Goal: Transaction & Acquisition: Purchase product/service

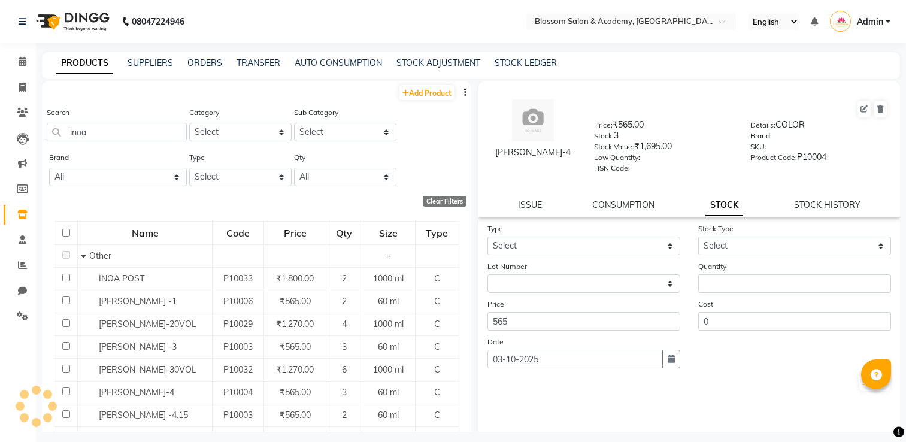
select select
click at [23, 83] on icon at bounding box center [22, 87] width 7 height 9
select select "service"
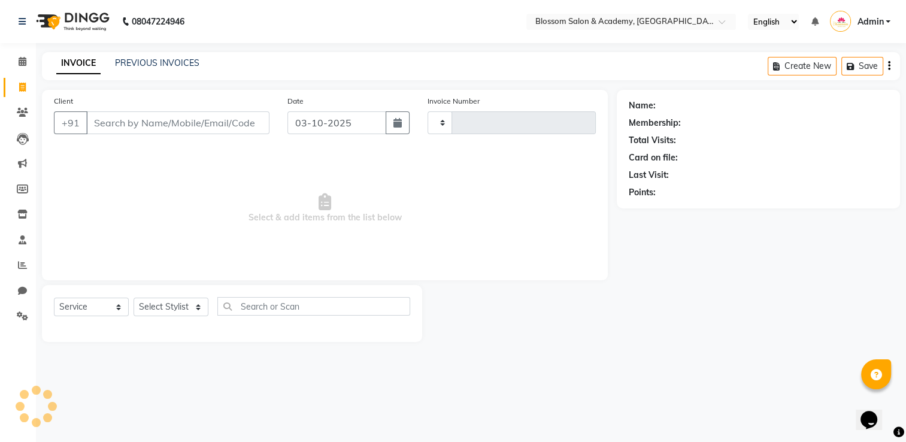
type input "0266"
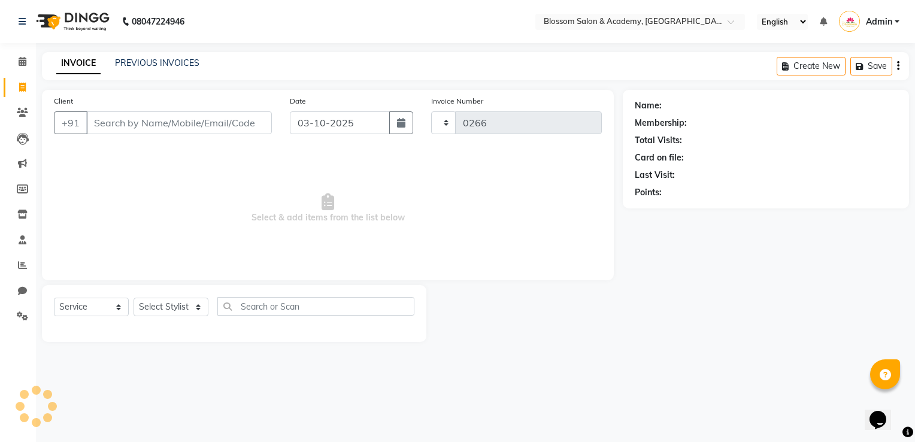
select select "8887"
click at [160, 61] on link "PREVIOUS INVOICES" at bounding box center [157, 62] width 84 height 11
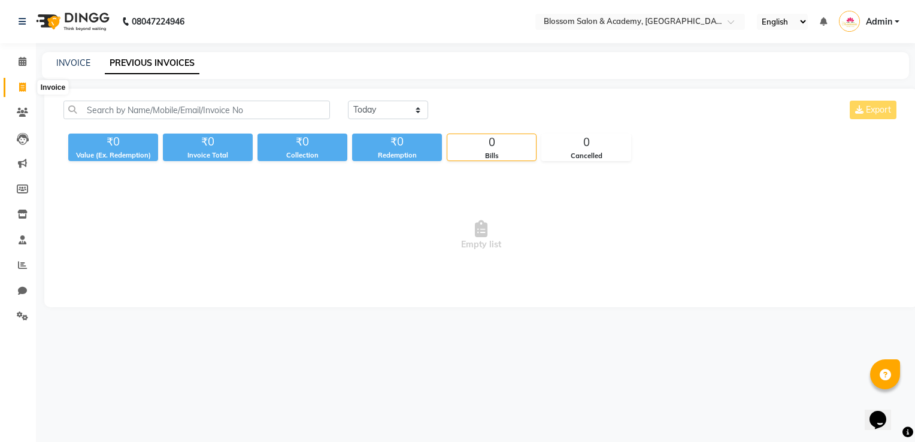
click at [22, 87] on icon at bounding box center [22, 87] width 7 height 9
select select "8887"
select select "service"
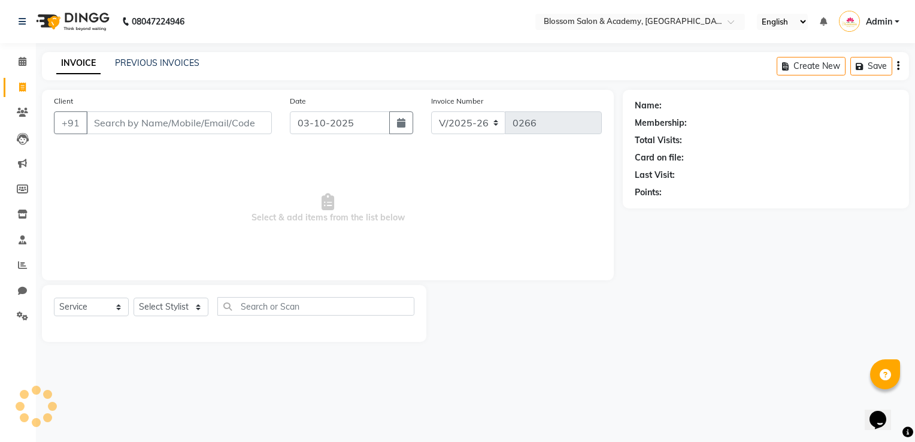
click at [112, 130] on input "Client" at bounding box center [179, 122] width 186 height 23
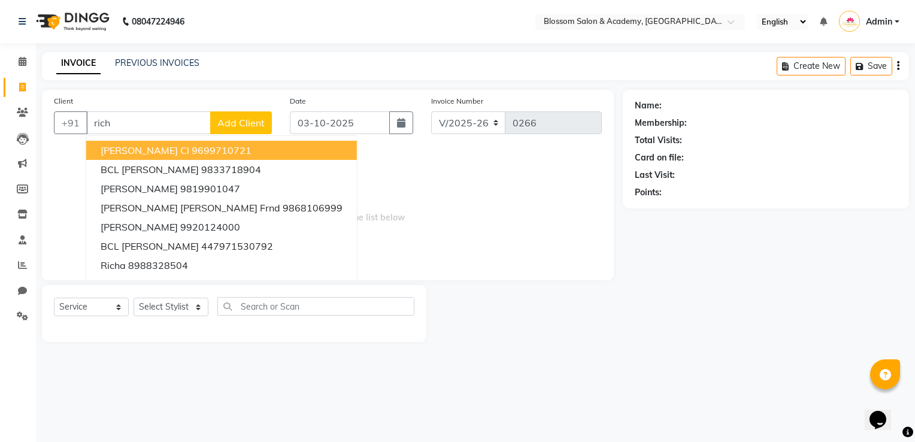
click at [192, 153] on ngb-highlight "9699710721" at bounding box center [222, 150] width 60 height 12
type input "9699710721"
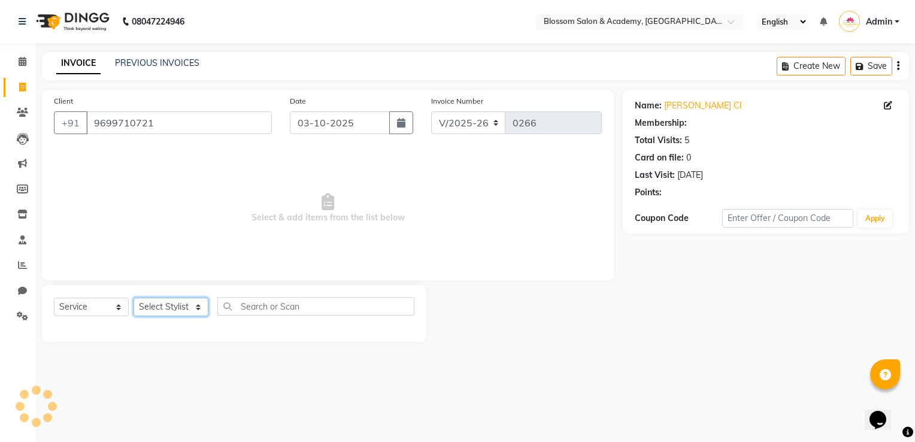
click at [180, 311] on select "Select Stylist [PERSON_NAME] [PERSON_NAME] [PERSON_NAME] [PERSON_NAME] BARBHIYA…" at bounding box center [171, 307] width 75 height 19
select select "1: Object"
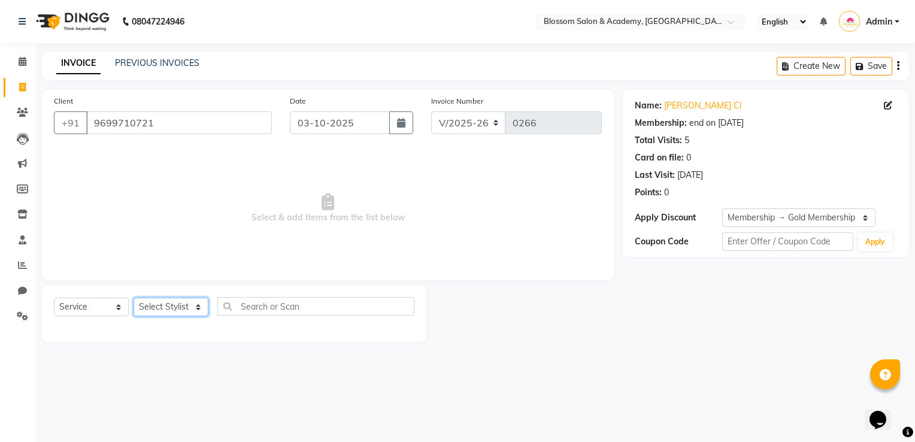
select select "89743"
click at [134, 298] on select "Select Stylist [PERSON_NAME] [PERSON_NAME] [PERSON_NAME] [PERSON_NAME] BARBHIYA…" at bounding box center [171, 307] width 75 height 19
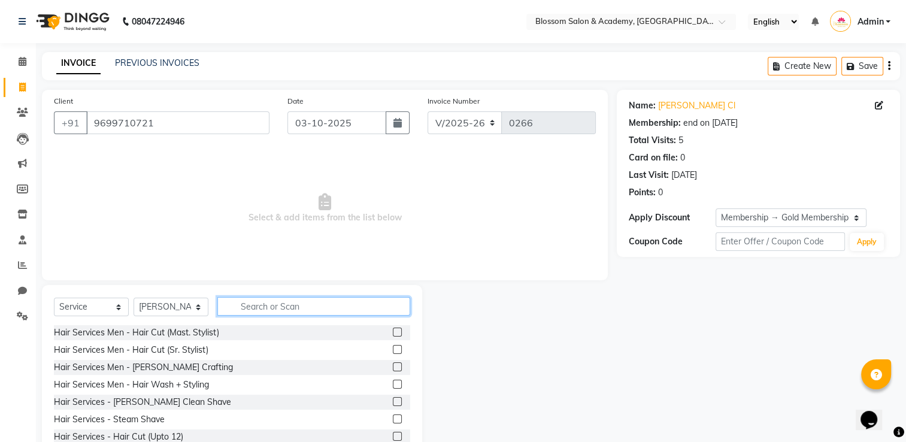
click at [275, 313] on input "text" at bounding box center [313, 306] width 193 height 19
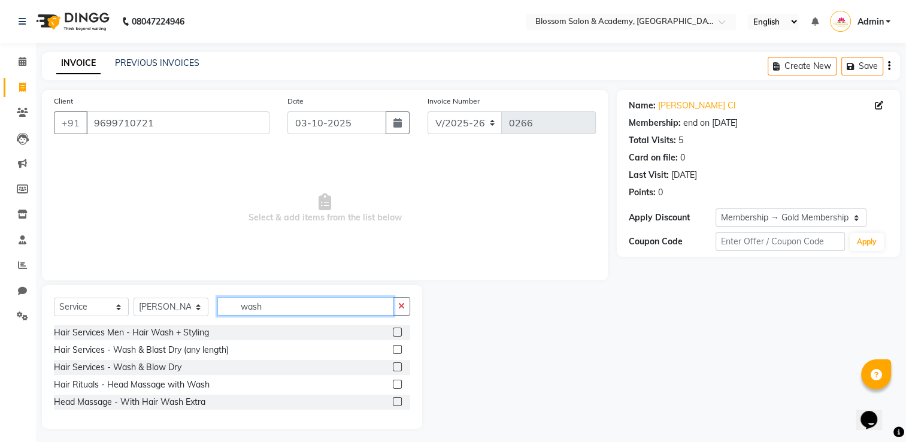
type input "wash"
click at [399, 368] on label at bounding box center [397, 366] width 9 height 9
click at [399, 368] on input "checkbox" at bounding box center [397, 367] width 8 height 8
click at [399, 368] on label at bounding box center [397, 366] width 9 height 9
click at [399, 368] on input "checkbox" at bounding box center [397, 367] width 8 height 8
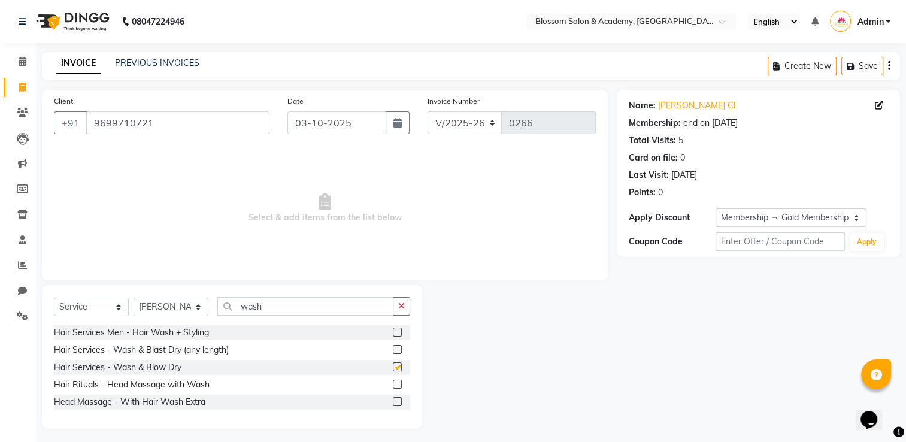
checkbox input "false"
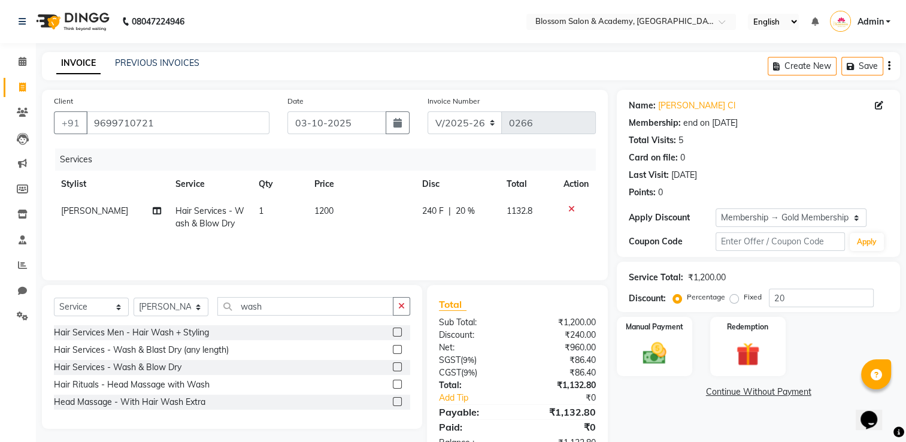
click at [571, 207] on icon at bounding box center [571, 209] width 7 height 8
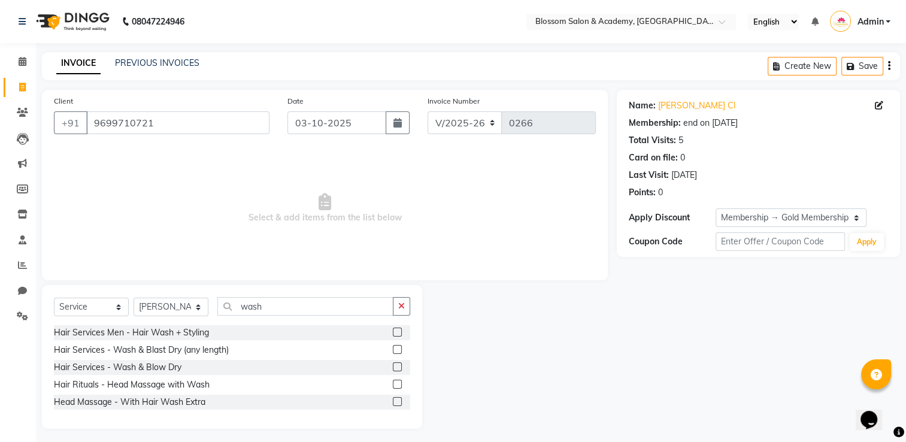
click at [402, 352] on div at bounding box center [401, 350] width 17 height 15
click at [398, 350] on label at bounding box center [397, 349] width 9 height 9
click at [398, 350] on input "checkbox" at bounding box center [397, 350] width 8 height 8
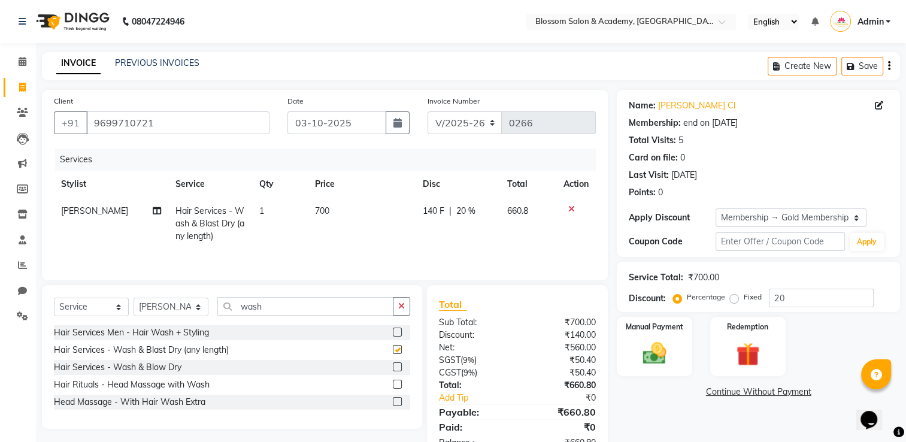
checkbox input "false"
click at [316, 212] on span "700" at bounding box center [322, 210] width 14 height 11
select select "89743"
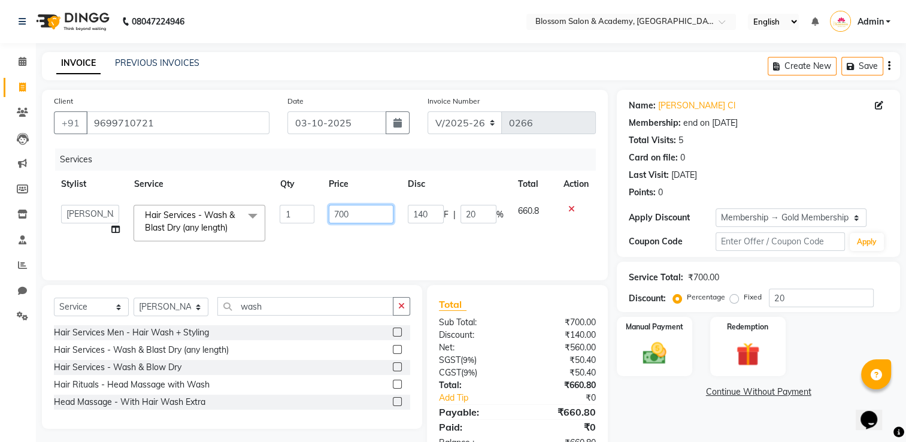
click at [356, 213] on input "700" at bounding box center [361, 214] width 65 height 19
type input "7"
type input "560"
click at [496, 250] on div "Services Stylist Service Qty Price Disc Total Action [PERSON_NAME] [PERSON_NAME…" at bounding box center [325, 209] width 542 height 120
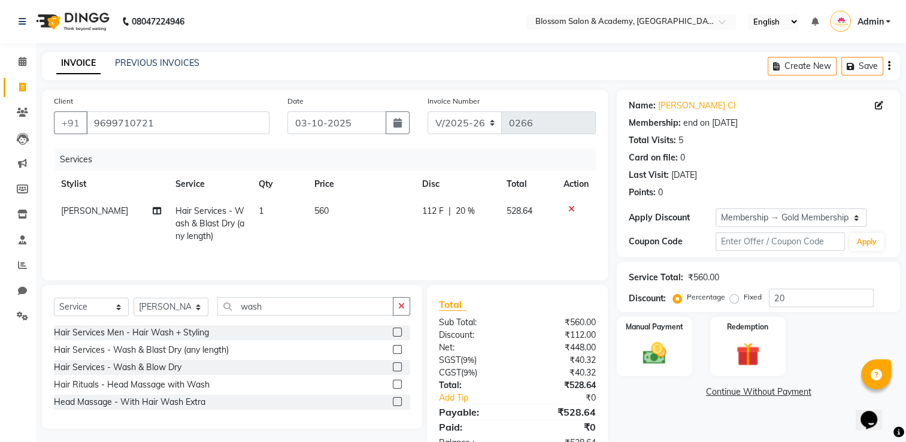
click at [471, 214] on span "20 %" at bounding box center [465, 211] width 19 height 13
select select "89743"
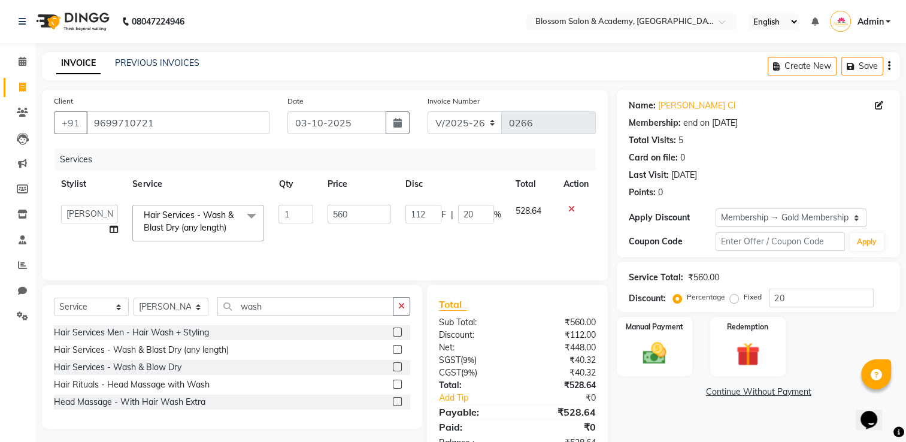
click at [889, 66] on icon "button" at bounding box center [889, 66] width 2 height 1
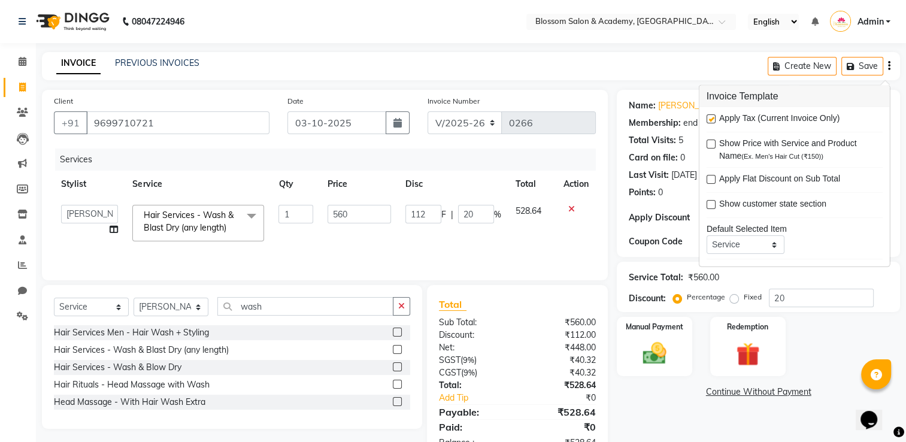
click at [710, 117] on label at bounding box center [711, 118] width 9 height 9
click at [710, 117] on input "checkbox" at bounding box center [711, 120] width 8 height 8
checkbox input "false"
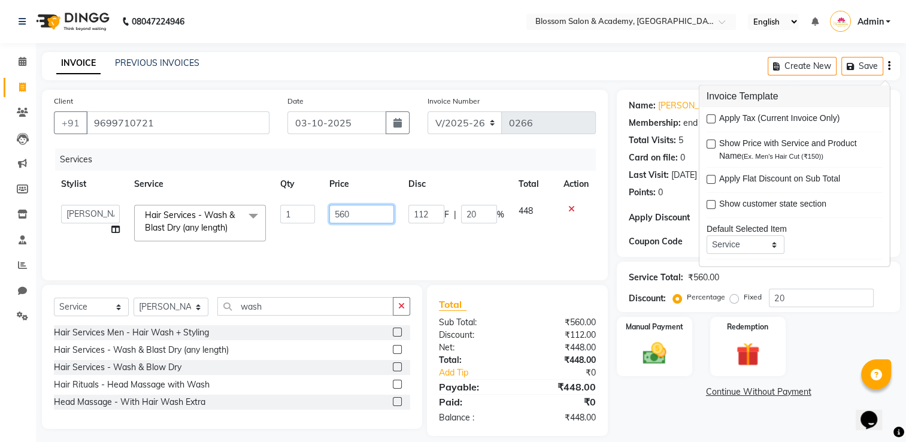
click at [365, 207] on input "560" at bounding box center [361, 214] width 65 height 19
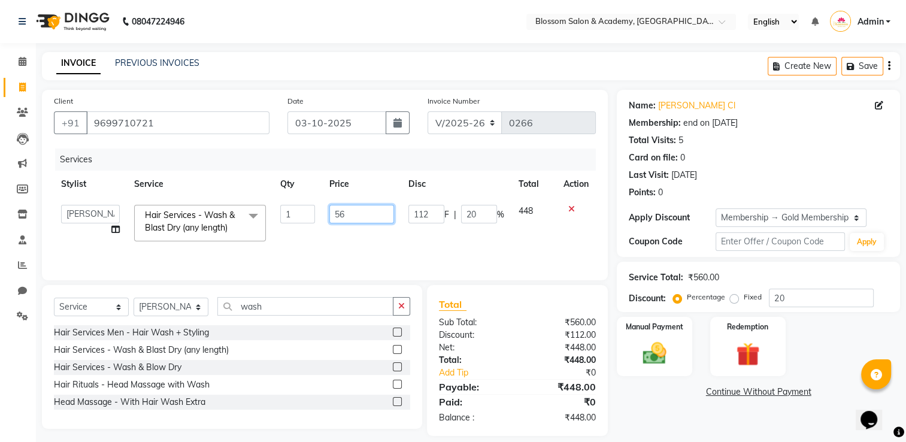
type input "5"
type input "600"
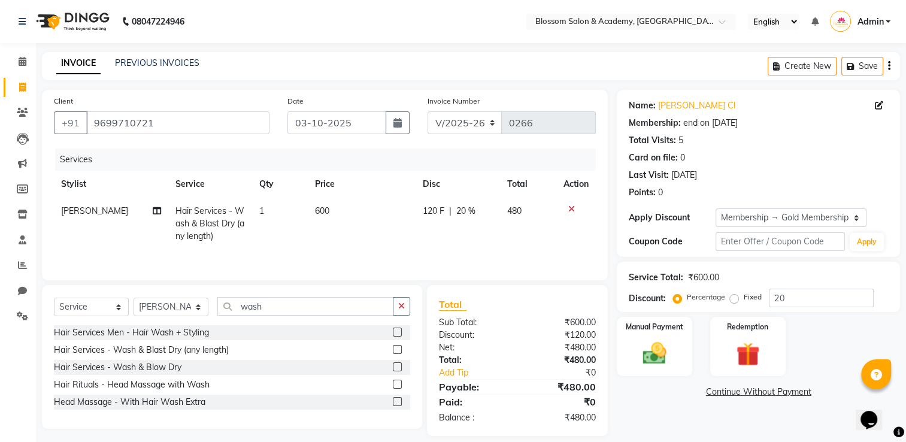
click at [443, 234] on td "120 F | 20 %" at bounding box center [458, 224] width 84 height 52
select select "89743"
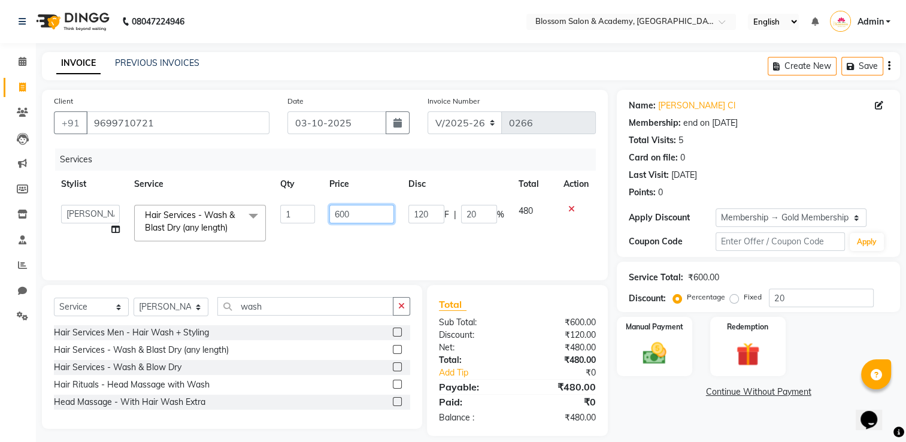
click at [370, 216] on input "600" at bounding box center [361, 214] width 65 height 19
type input "6"
type input "700"
click at [525, 226] on td "480" at bounding box center [533, 223] width 45 height 51
select select "89743"
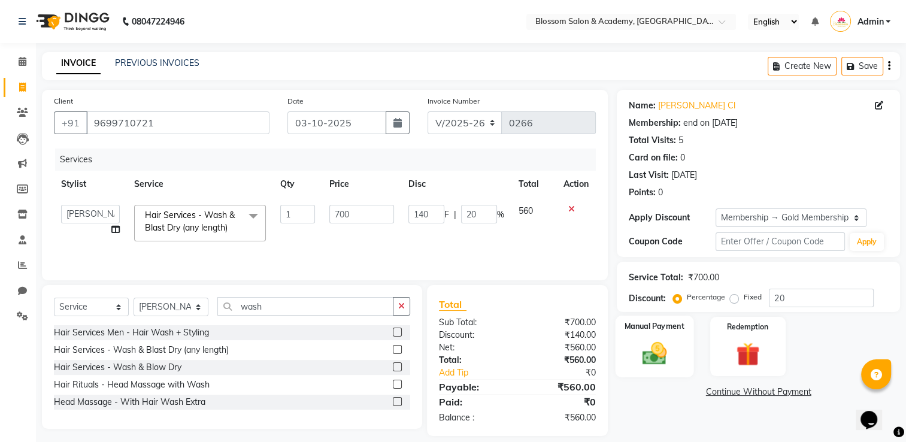
click at [665, 360] on img at bounding box center [655, 354] width 40 height 28
click at [747, 393] on span "ONLINE" at bounding box center [749, 393] width 31 height 14
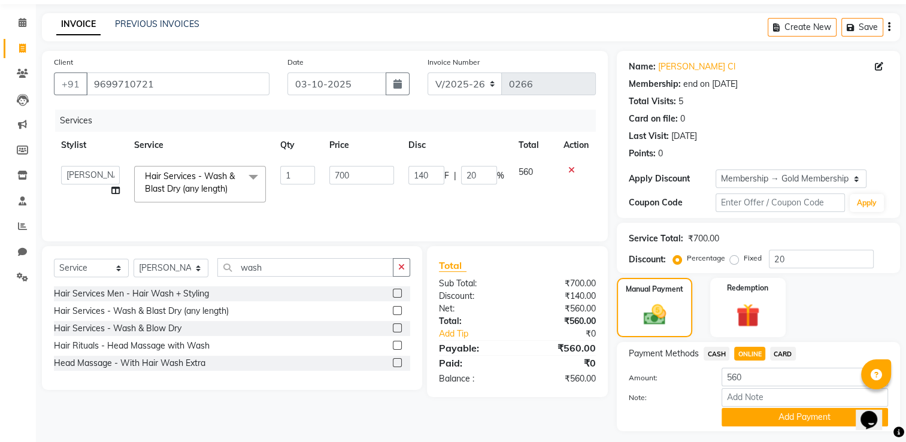
scroll to position [72, 0]
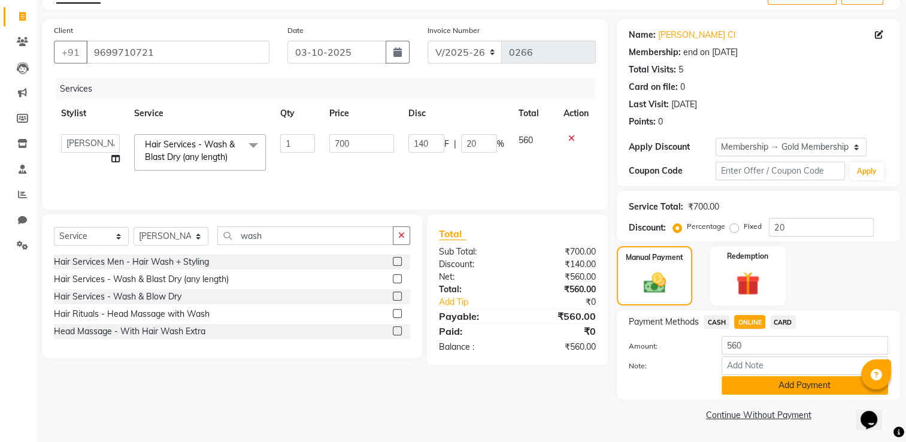
click at [768, 384] on button "Add Payment" at bounding box center [805, 385] width 166 height 19
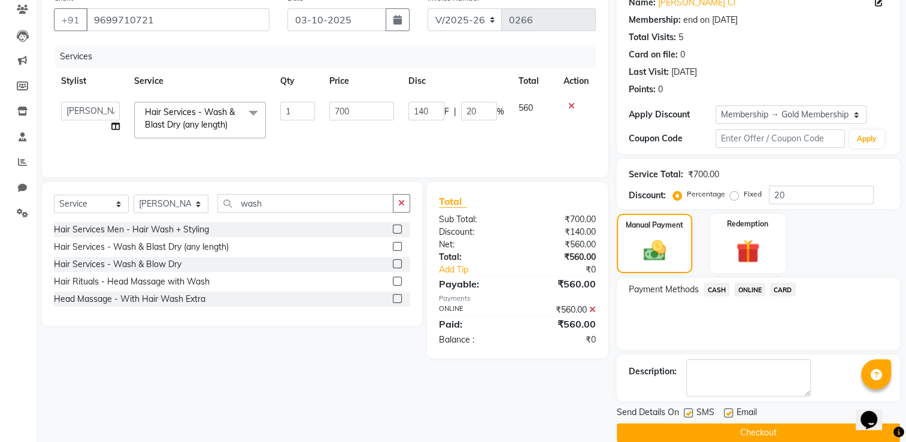
scroll to position [120, 0]
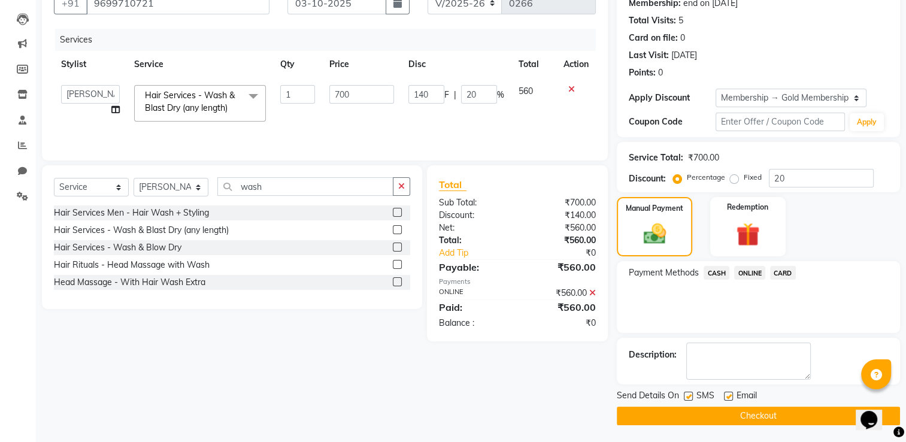
click at [729, 394] on label at bounding box center [728, 396] width 9 height 9
click at [729, 394] on input "checkbox" at bounding box center [728, 397] width 8 height 8
checkbox input "false"
click at [688, 394] on label at bounding box center [688, 396] width 9 height 9
click at [688, 394] on input "checkbox" at bounding box center [688, 397] width 8 height 8
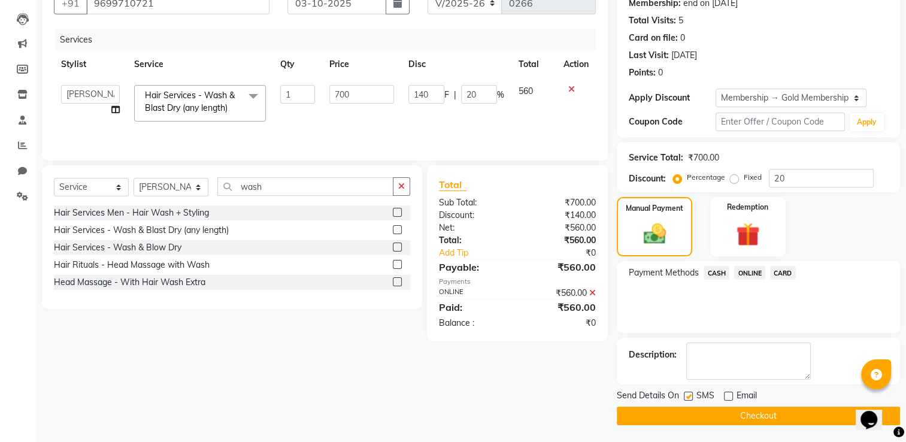
checkbox input "false"
click at [709, 411] on button "Checkout" at bounding box center [758, 416] width 283 height 19
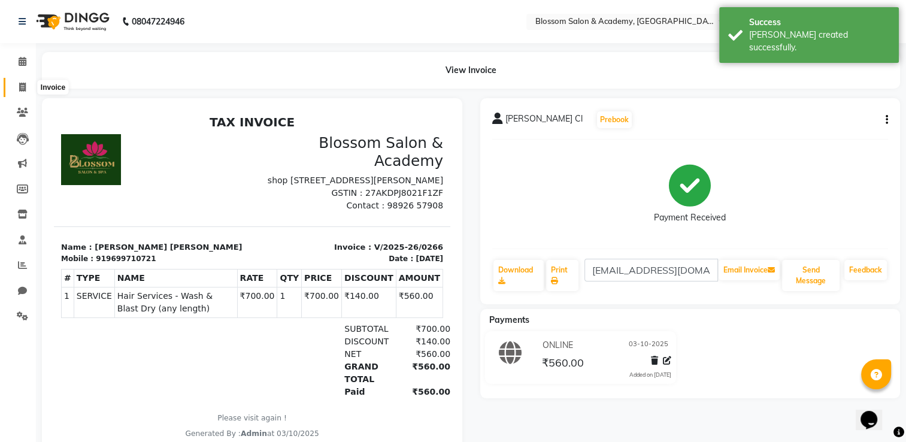
click at [25, 84] on icon at bounding box center [22, 87] width 7 height 9
select select "8887"
select select "service"
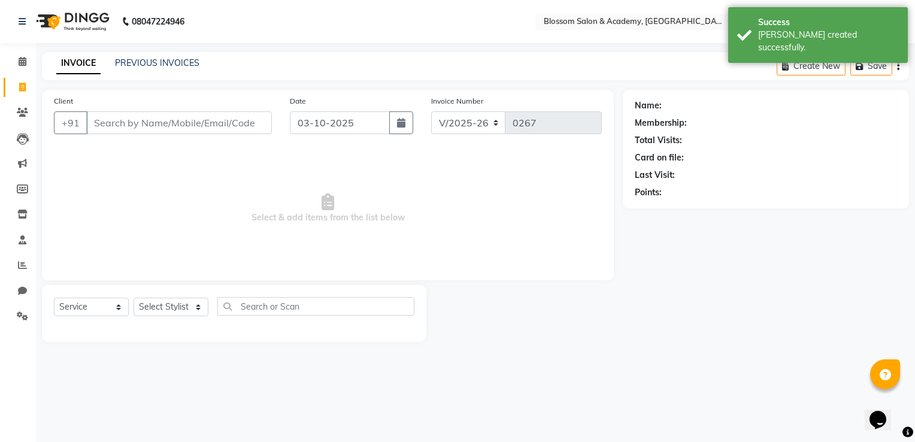
click at [104, 123] on input "Client" at bounding box center [179, 122] width 186 height 23
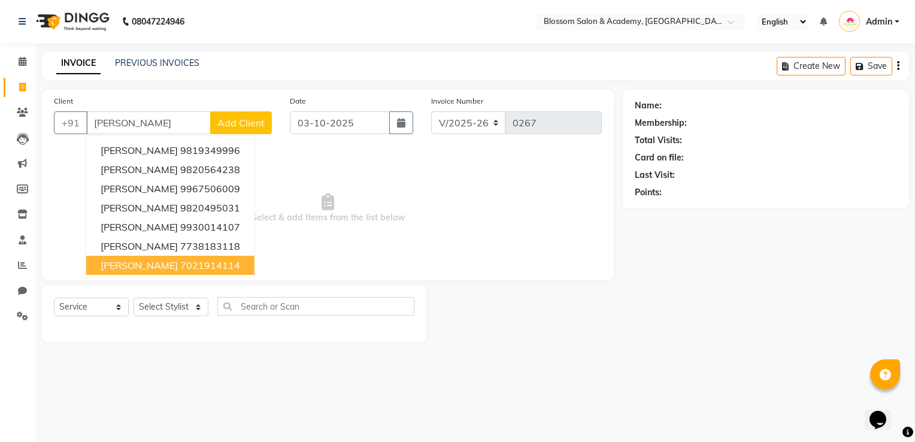
click at [143, 272] on button "[PERSON_NAME] 7021914114" at bounding box center [170, 265] width 168 height 19
type input "7021914114"
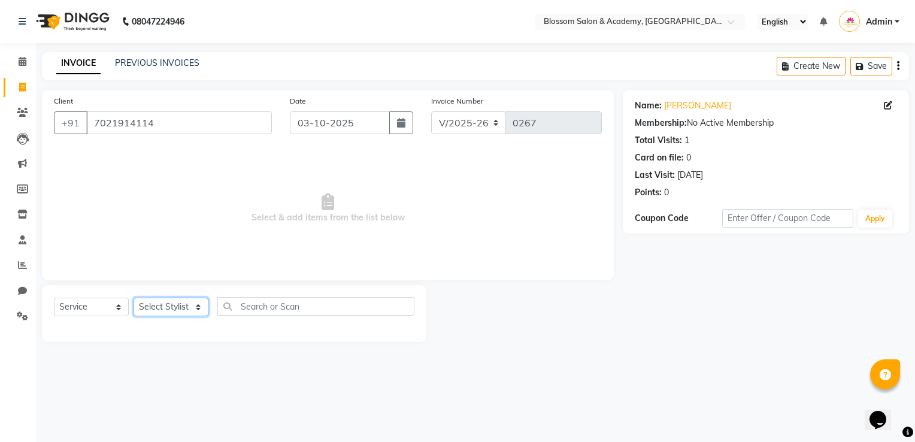
click at [165, 308] on select "Select Stylist [PERSON_NAME] [PERSON_NAME] [PERSON_NAME] [PERSON_NAME] BARBHIYA…" at bounding box center [171, 307] width 75 height 19
select select "89747"
click at [134, 298] on select "Select Stylist [PERSON_NAME] [PERSON_NAME] [PERSON_NAME] [PERSON_NAME] BARBHIYA…" at bounding box center [171, 307] width 75 height 19
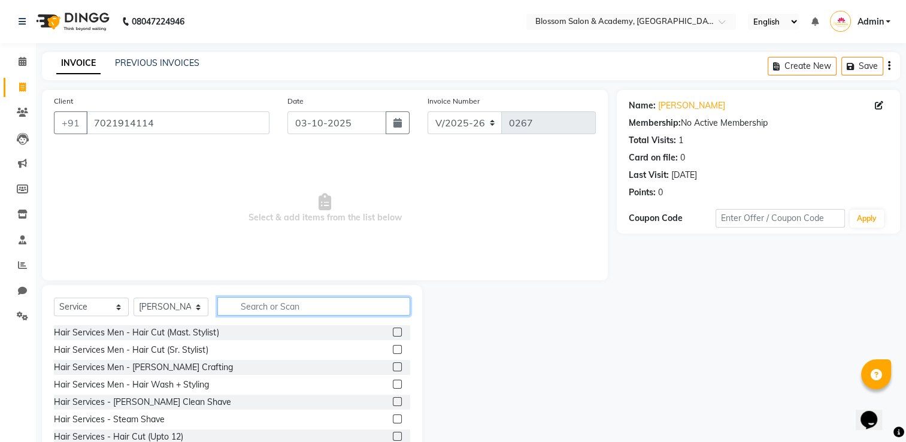
click at [238, 310] on input "text" at bounding box center [313, 306] width 193 height 19
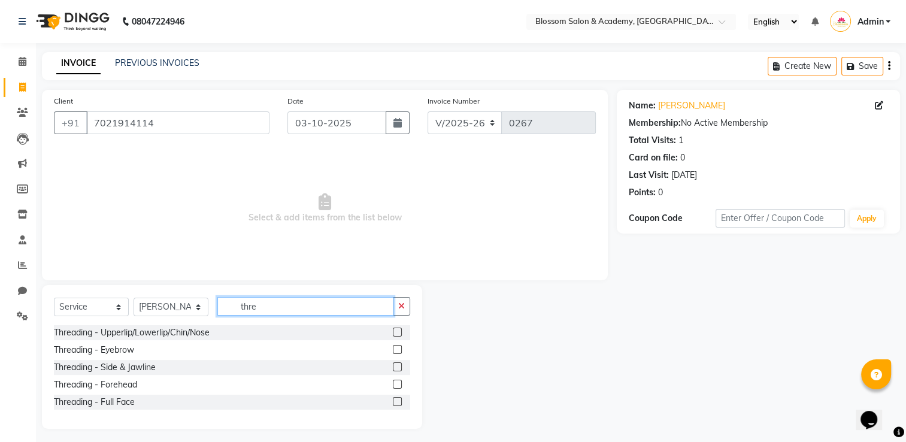
type input "thre"
click at [398, 349] on label at bounding box center [397, 349] width 9 height 9
click at [398, 349] on input "checkbox" at bounding box center [397, 350] width 8 height 8
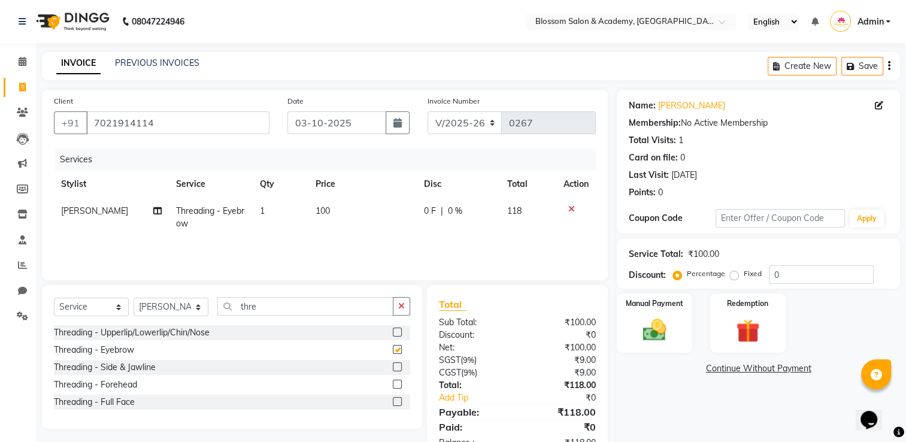
checkbox input "false"
click at [888, 66] on icon "button" at bounding box center [889, 66] width 2 height 1
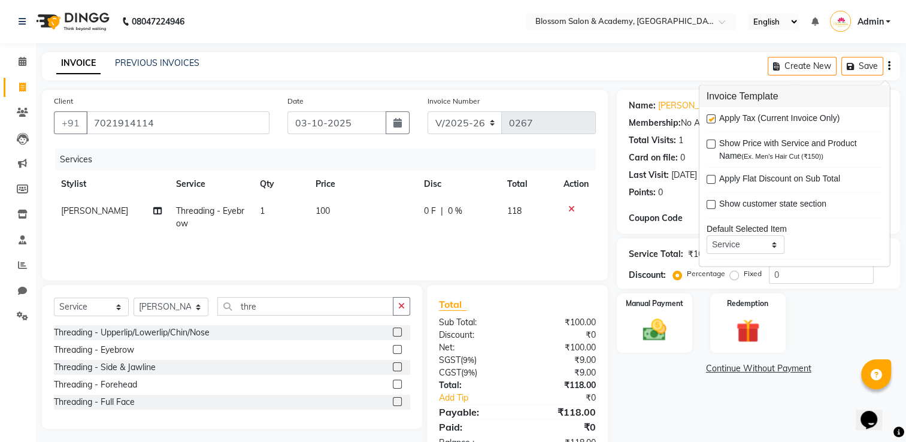
click at [712, 120] on label at bounding box center [711, 118] width 9 height 9
click at [712, 120] on input "checkbox" at bounding box center [711, 120] width 8 height 8
checkbox input "false"
click at [659, 331] on img at bounding box center [655, 330] width 40 height 28
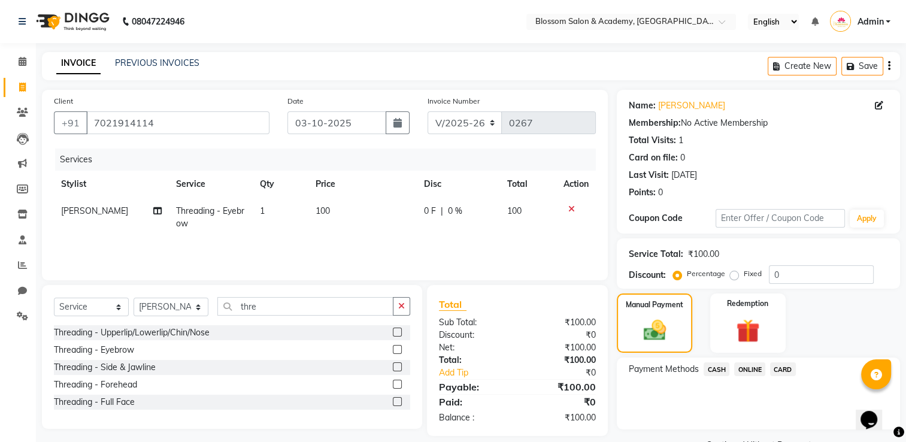
click at [721, 371] on span "CASH" at bounding box center [717, 369] width 26 height 14
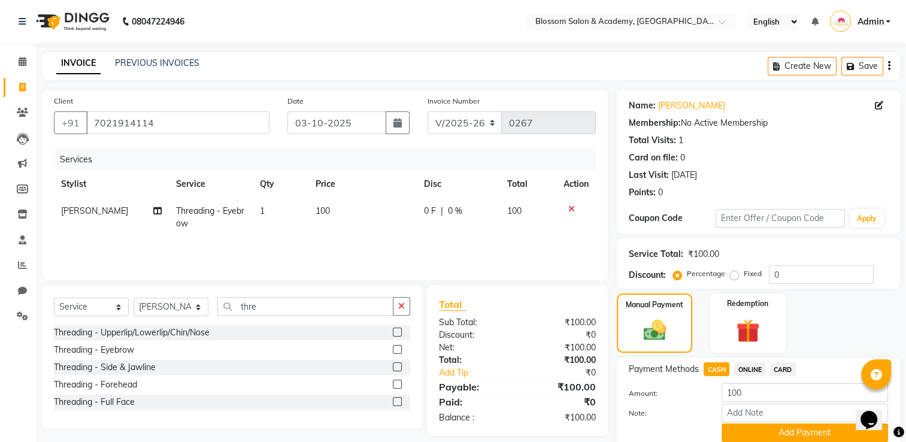
drag, startPoint x: 721, startPoint y: 371, endPoint x: 746, endPoint y: 432, distance: 66.1
click at [747, 433] on button "Add Payment" at bounding box center [805, 432] width 166 height 19
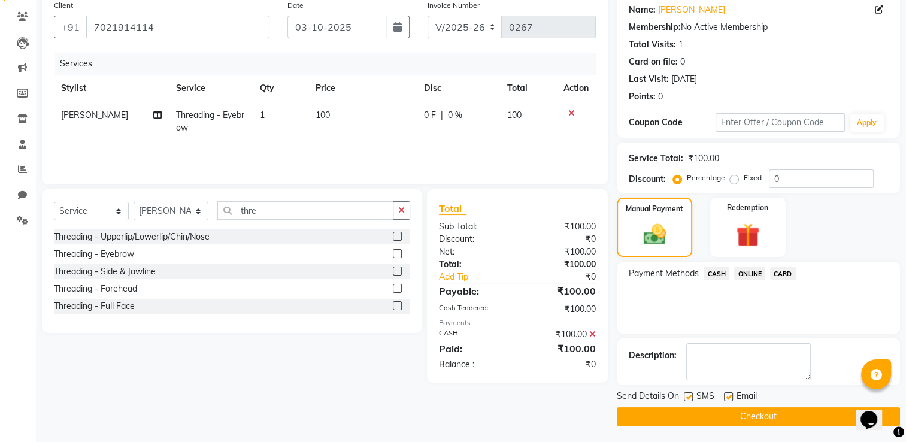
scroll to position [96, 0]
click at [730, 397] on label at bounding box center [728, 396] width 9 height 9
click at [730, 397] on input "checkbox" at bounding box center [728, 397] width 8 height 8
checkbox input "false"
click at [684, 394] on label at bounding box center [688, 396] width 9 height 9
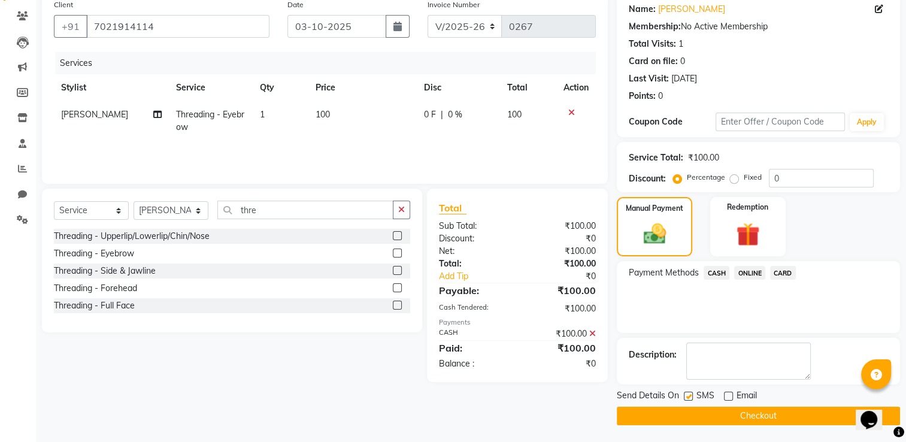
click at [684, 394] on input "checkbox" at bounding box center [688, 397] width 8 height 8
checkbox input "false"
click at [680, 416] on button "Checkout" at bounding box center [758, 416] width 283 height 19
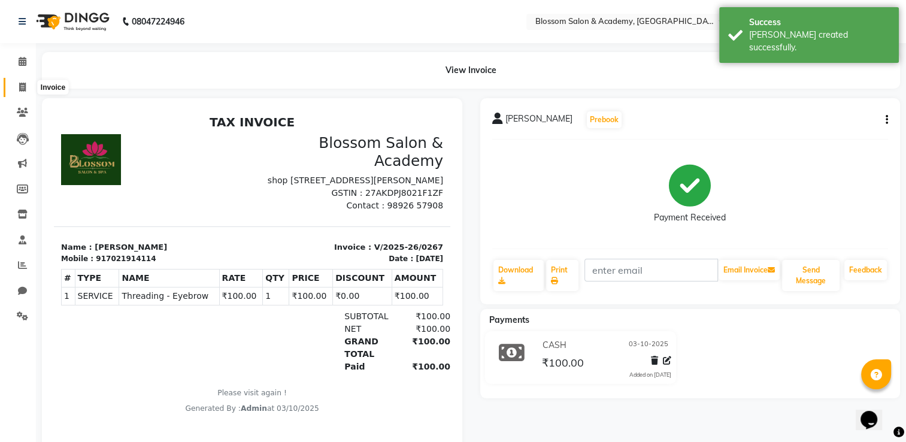
click at [25, 86] on icon at bounding box center [22, 87] width 7 height 9
select select "8887"
select select "service"
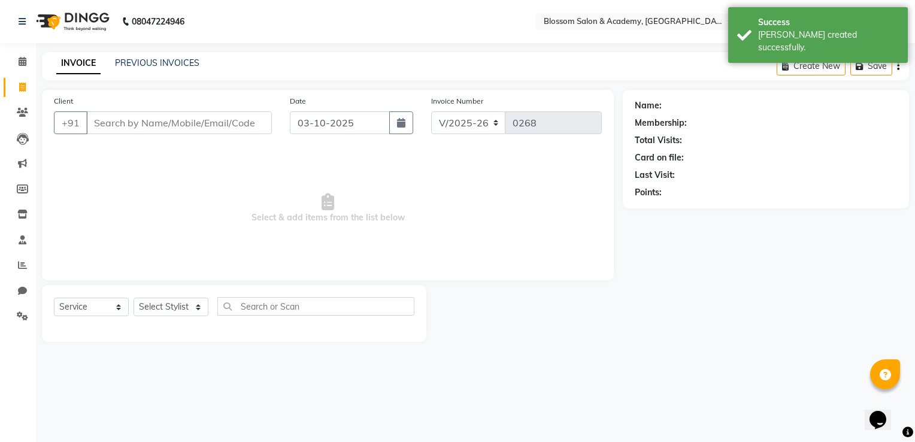
click at [120, 124] on input "Client" at bounding box center [179, 122] width 186 height 23
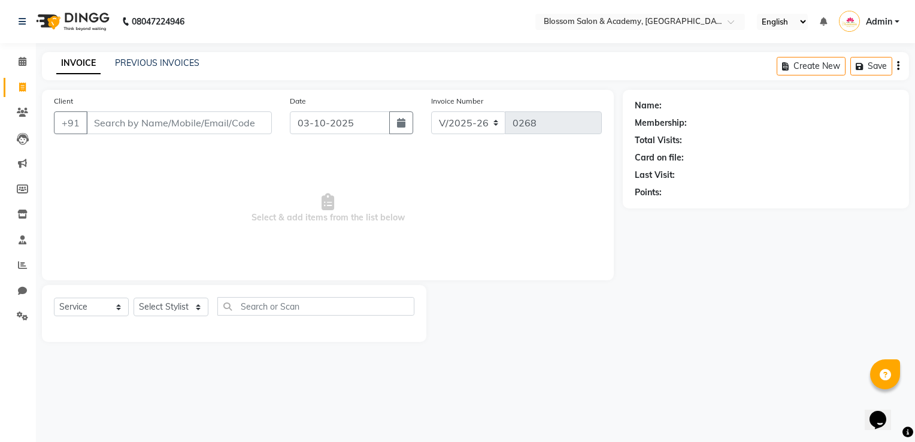
click at [137, 123] on input "Client" at bounding box center [179, 122] width 186 height 23
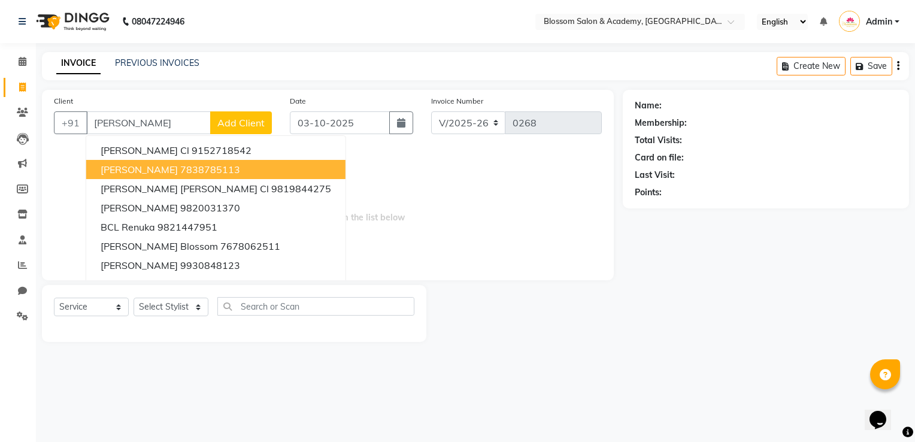
click at [151, 171] on span "[PERSON_NAME]" at bounding box center [139, 169] width 77 height 12
type input "7838785113"
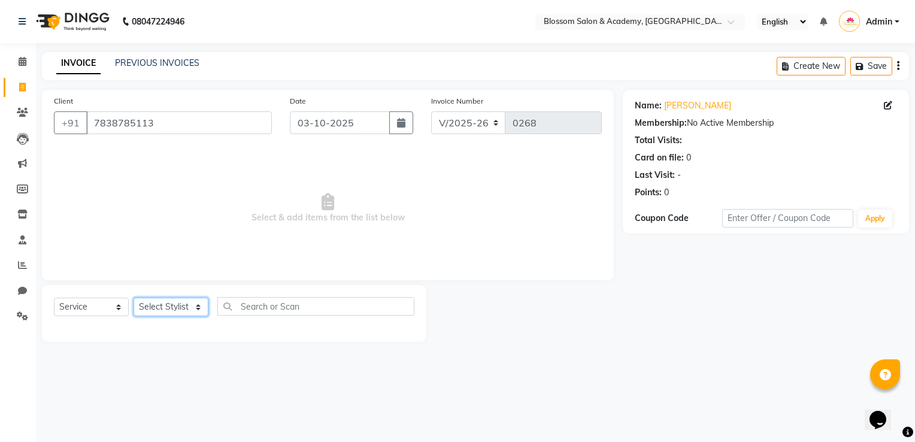
click at [183, 311] on select "Select Stylist [PERSON_NAME] [PERSON_NAME] [PERSON_NAME] [PERSON_NAME] BARBHIYA…" at bounding box center [171, 307] width 75 height 19
select select "89746"
click at [134, 298] on select "Select Stylist [PERSON_NAME] [PERSON_NAME] [PERSON_NAME] [PERSON_NAME] BARBHIYA…" at bounding box center [171, 307] width 75 height 19
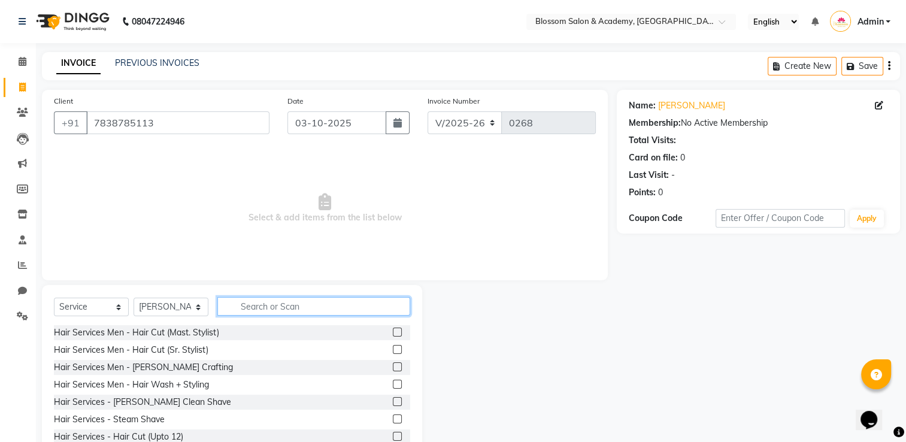
click at [263, 310] on input "text" at bounding box center [313, 306] width 193 height 19
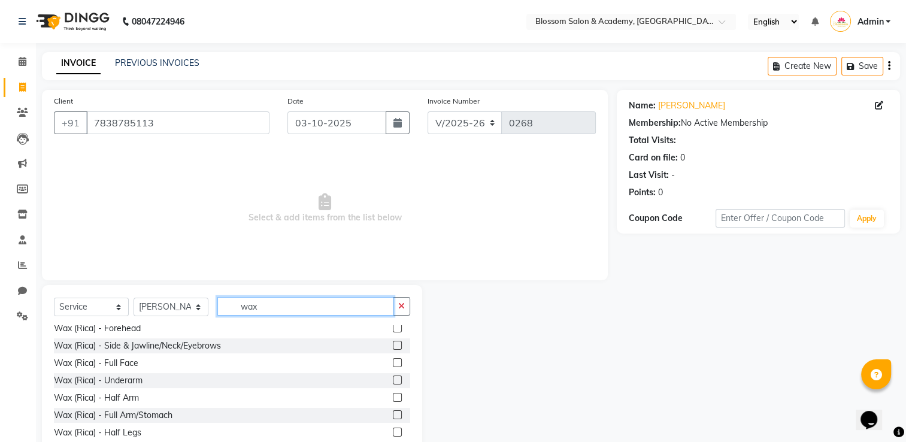
scroll to position [359, 0]
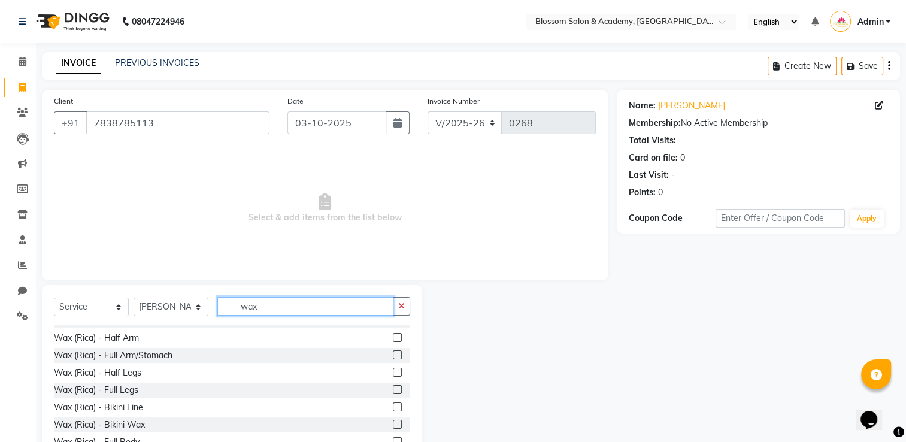
type input "wax"
click at [393, 372] on label at bounding box center [397, 372] width 9 height 9
click at [393, 372] on input "checkbox" at bounding box center [397, 373] width 8 height 8
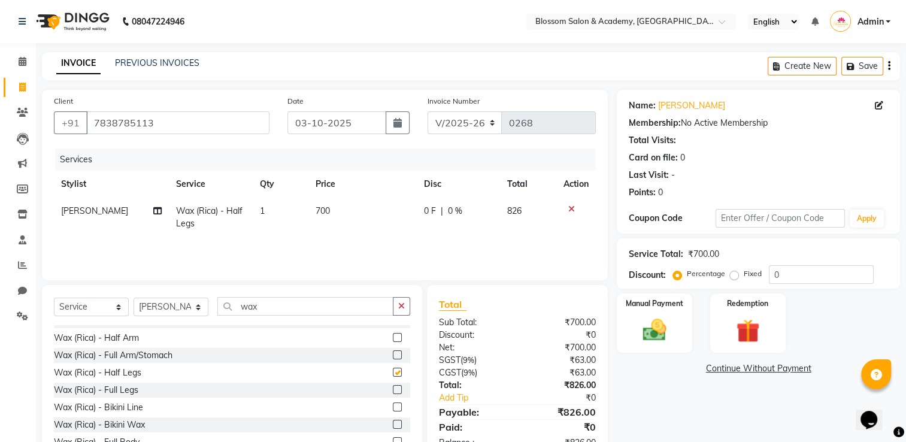
checkbox input "false"
click at [277, 305] on input "wax" at bounding box center [305, 306] width 176 height 19
type input "w"
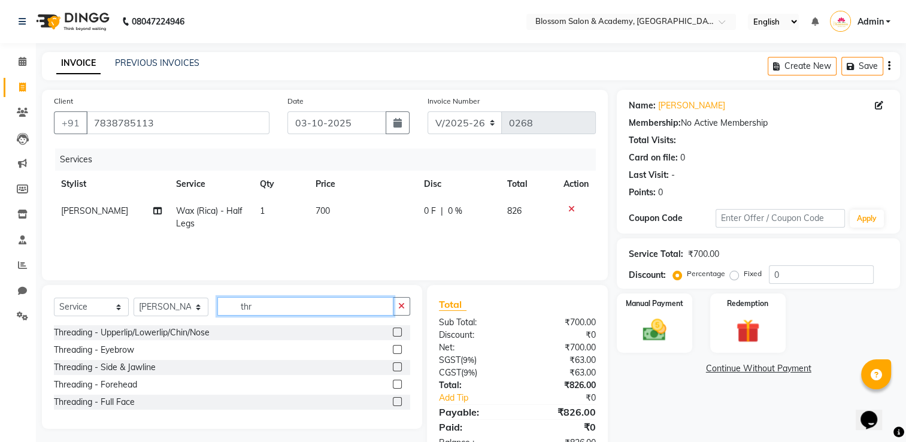
scroll to position [0, 0]
type input "thre"
click at [393, 348] on label at bounding box center [397, 349] width 9 height 9
click at [393, 348] on input "checkbox" at bounding box center [397, 350] width 8 height 8
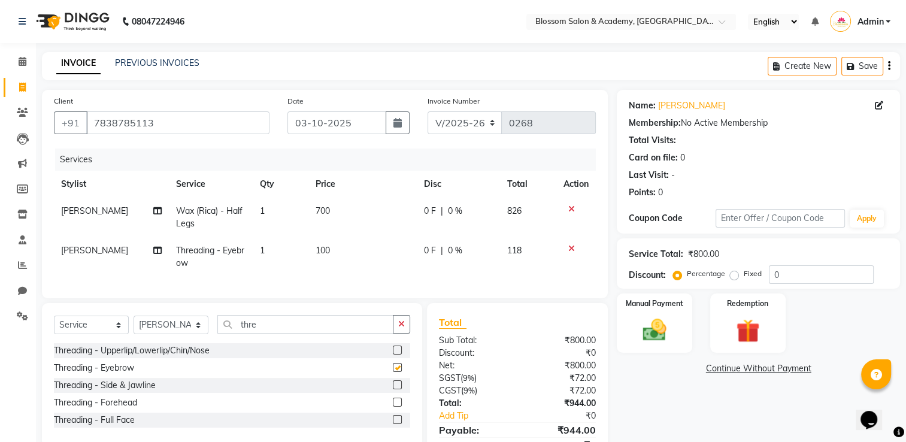
checkbox input "false"
click at [306, 331] on input "thre" at bounding box center [305, 324] width 176 height 19
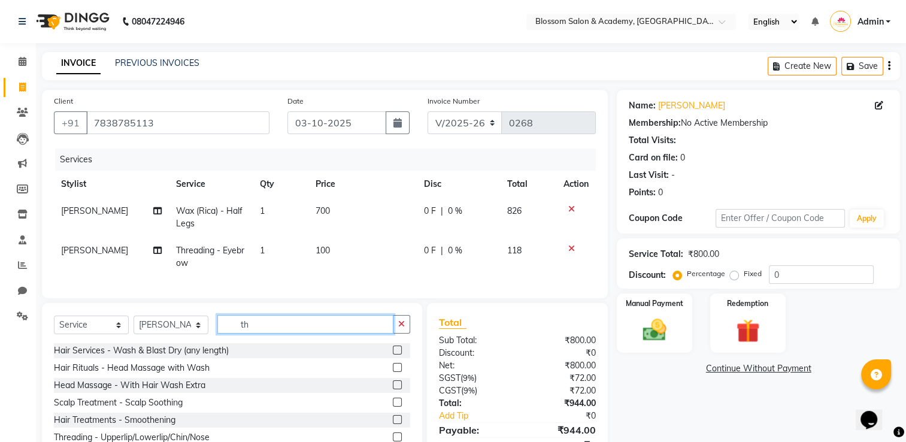
type input "t"
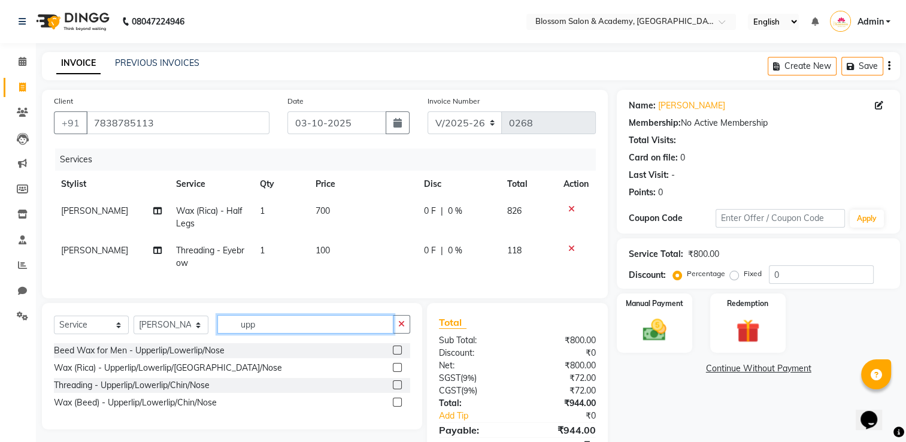
type input "upp"
click at [398, 407] on label at bounding box center [397, 402] width 9 height 9
click at [398, 407] on input "checkbox" at bounding box center [397, 403] width 8 height 8
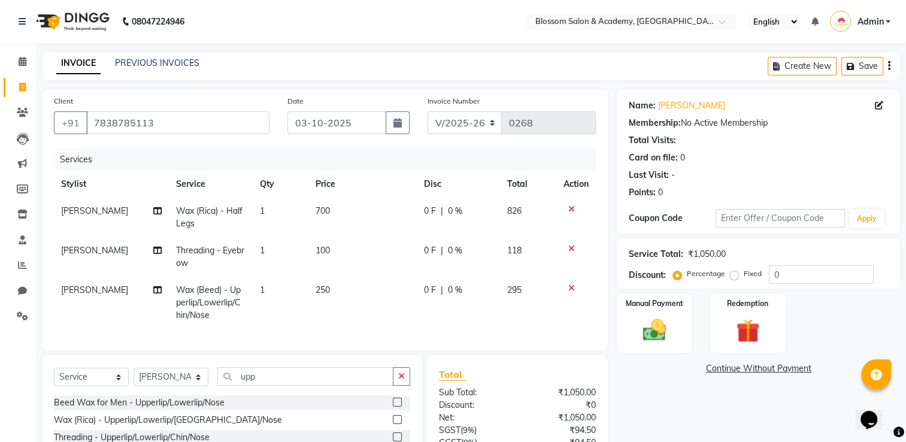
checkbox input "false"
click at [888, 66] on icon "button" at bounding box center [889, 66] width 2 height 1
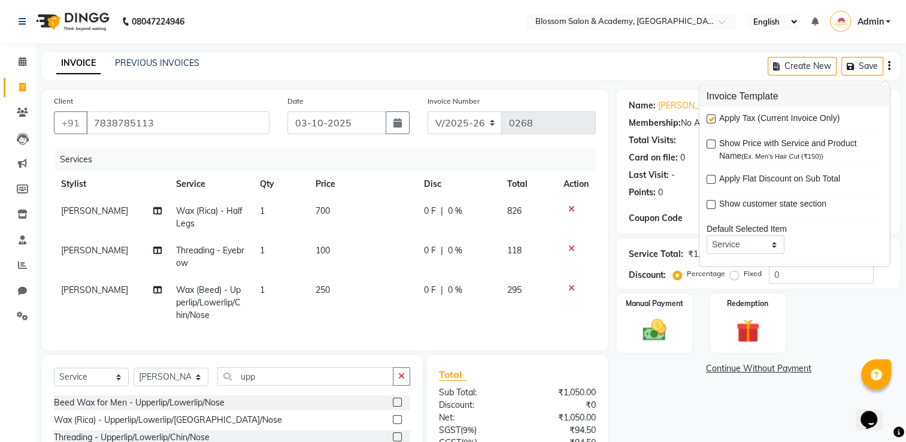
click at [713, 117] on label at bounding box center [711, 118] width 9 height 9
click at [713, 117] on input "checkbox" at bounding box center [711, 120] width 8 height 8
checkbox input "false"
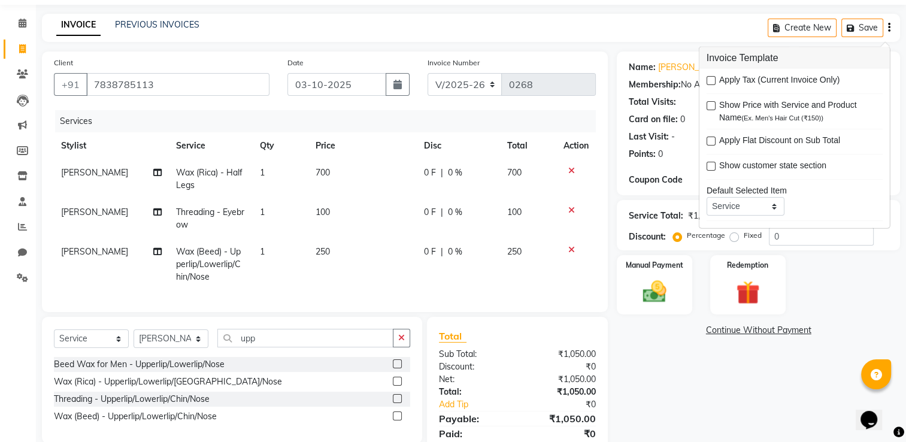
scroll to position [60, 0]
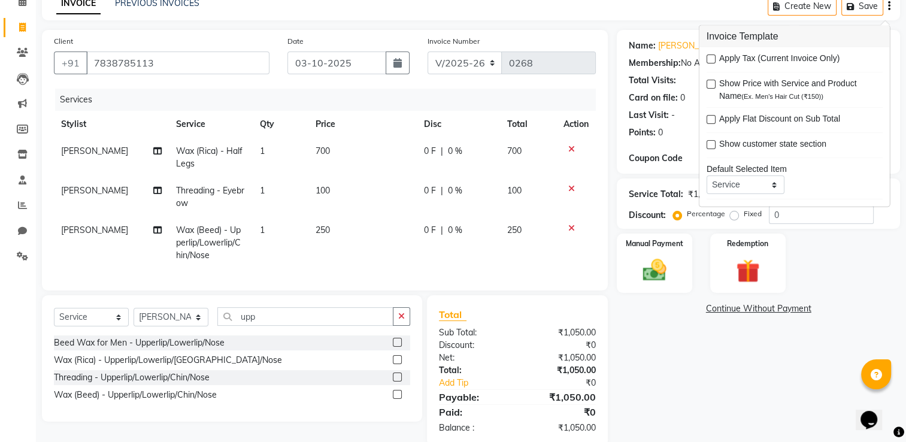
click at [326, 190] on span "100" at bounding box center [323, 190] width 14 height 11
select select "89746"
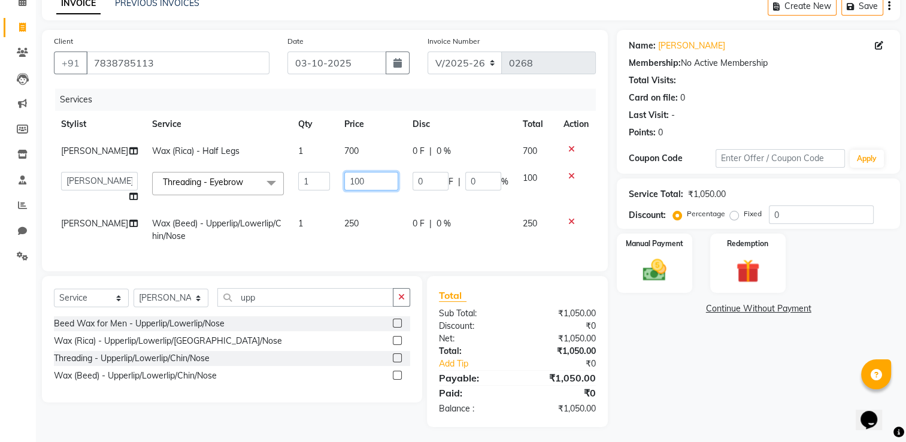
click at [363, 190] on input "100" at bounding box center [370, 181] width 53 height 19
type input "150"
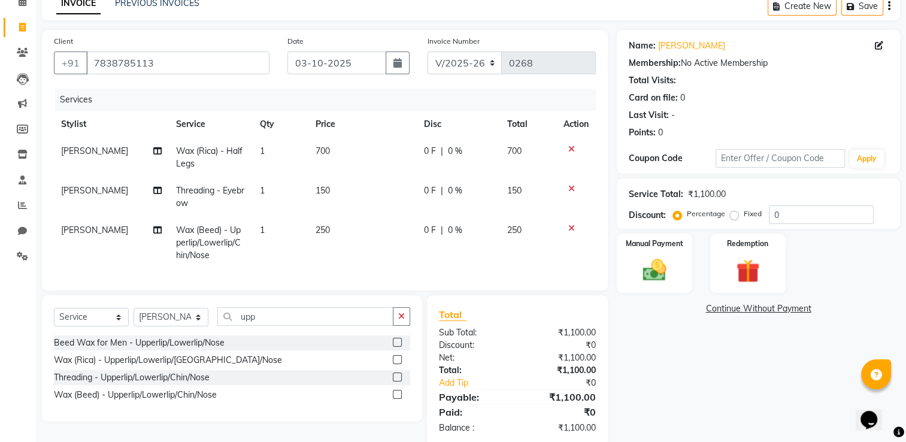
click at [401, 257] on td "250" at bounding box center [362, 243] width 108 height 52
select select "89746"
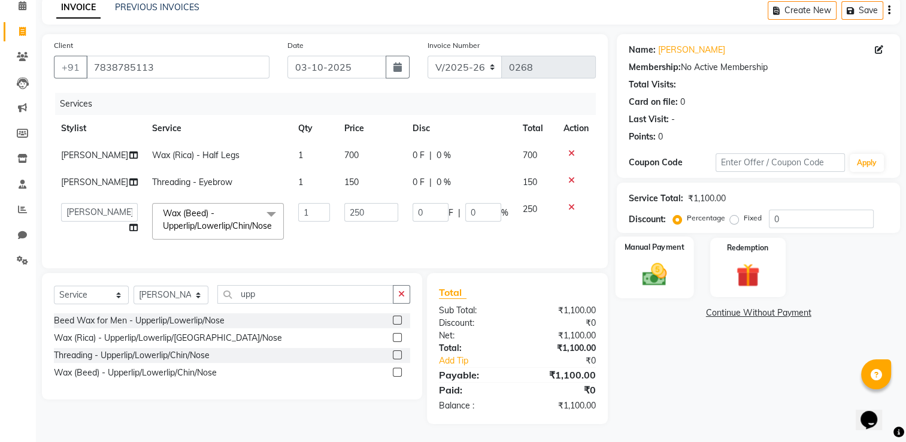
click at [662, 268] on img at bounding box center [655, 274] width 40 height 28
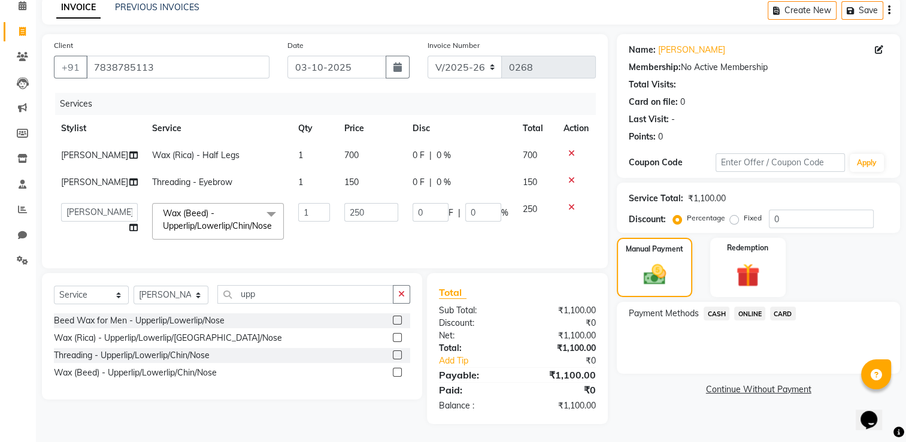
click at [752, 308] on span "ONLINE" at bounding box center [749, 314] width 31 height 14
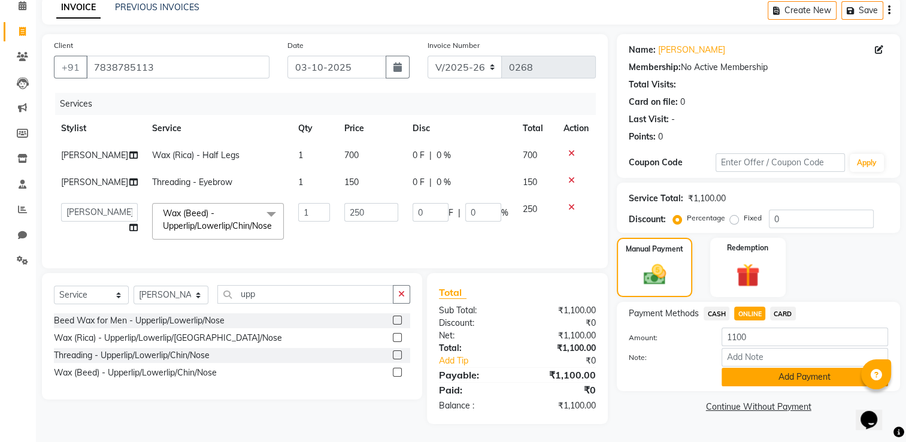
click at [763, 377] on button "Add Payment" at bounding box center [805, 377] width 166 height 19
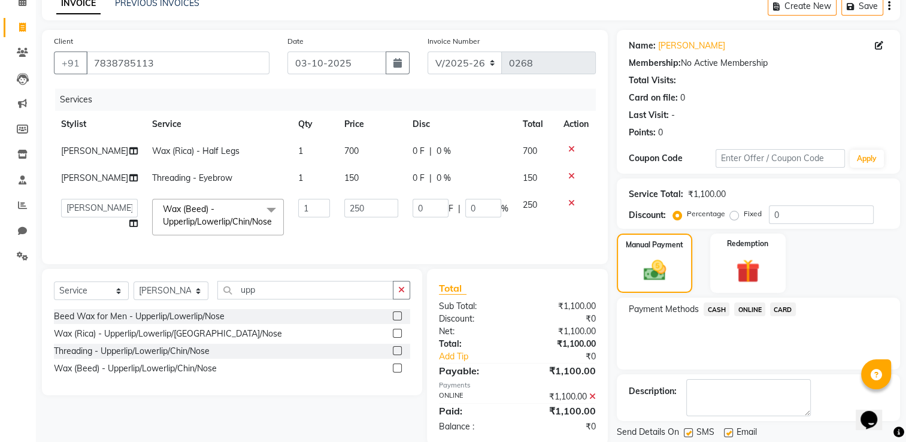
scroll to position [114, 0]
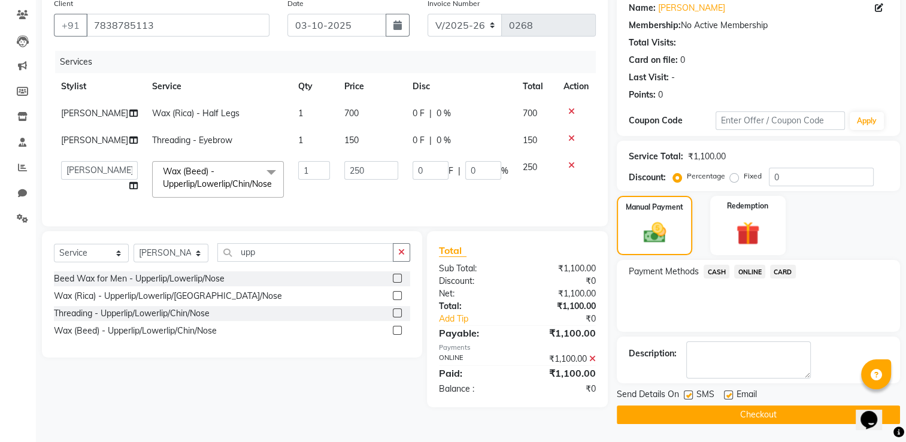
click at [725, 390] on label at bounding box center [728, 394] width 9 height 9
click at [725, 392] on input "checkbox" at bounding box center [728, 396] width 8 height 8
checkbox input "false"
click at [689, 390] on label at bounding box center [688, 394] width 9 height 9
click at [689, 392] on input "checkbox" at bounding box center [688, 396] width 8 height 8
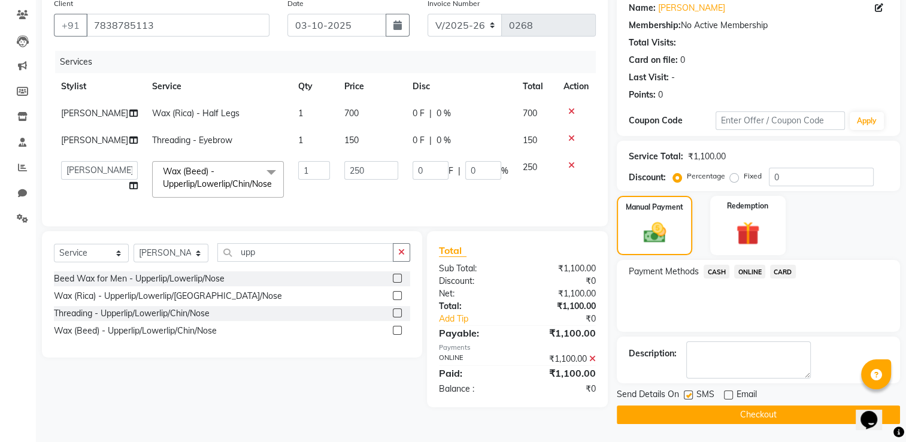
checkbox input "false"
click at [714, 405] on button "Checkout" at bounding box center [758, 414] width 283 height 19
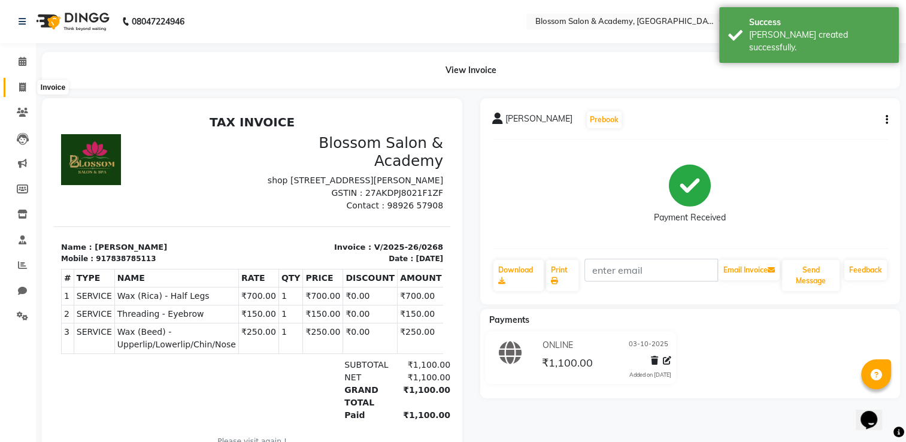
click at [22, 86] on icon at bounding box center [22, 87] width 7 height 9
select select "service"
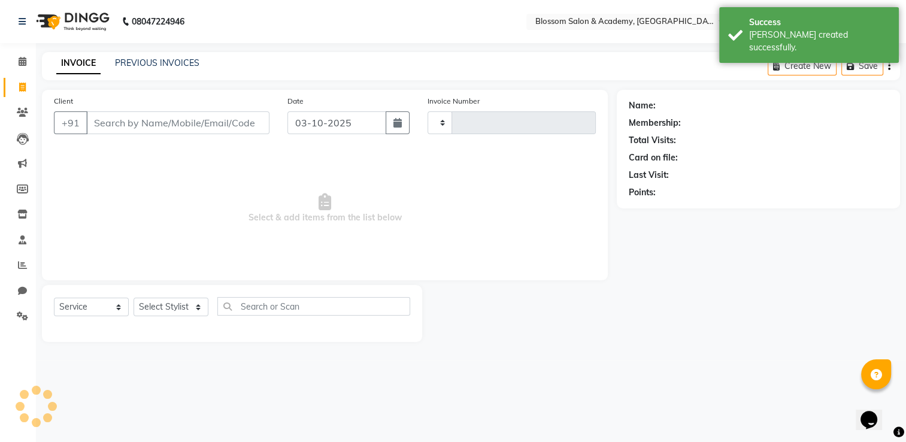
type input "0269"
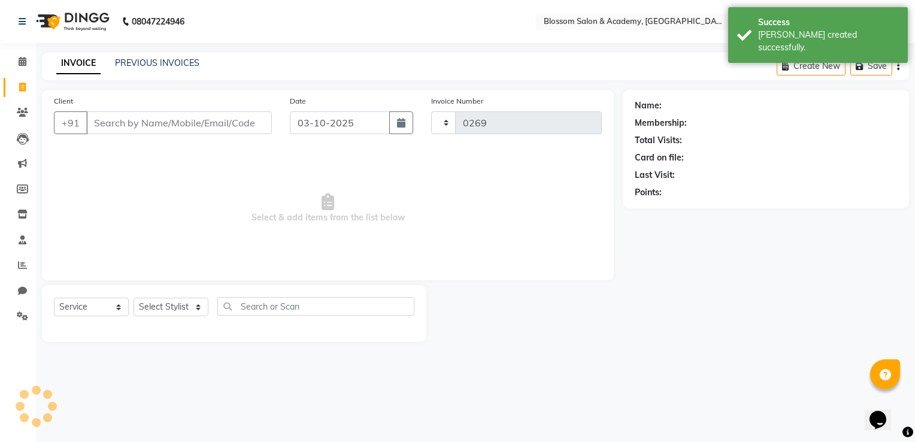
select select "8887"
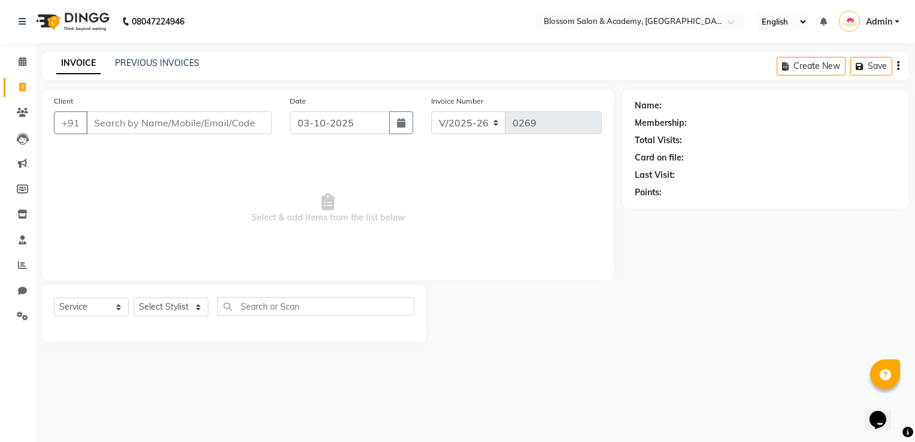
click at [141, 119] on input "Client" at bounding box center [179, 122] width 186 height 23
click at [216, 119] on input "Client" at bounding box center [179, 122] width 186 height 23
type input "9870353300"
click at [229, 119] on span "Add Client" at bounding box center [240, 123] width 47 height 12
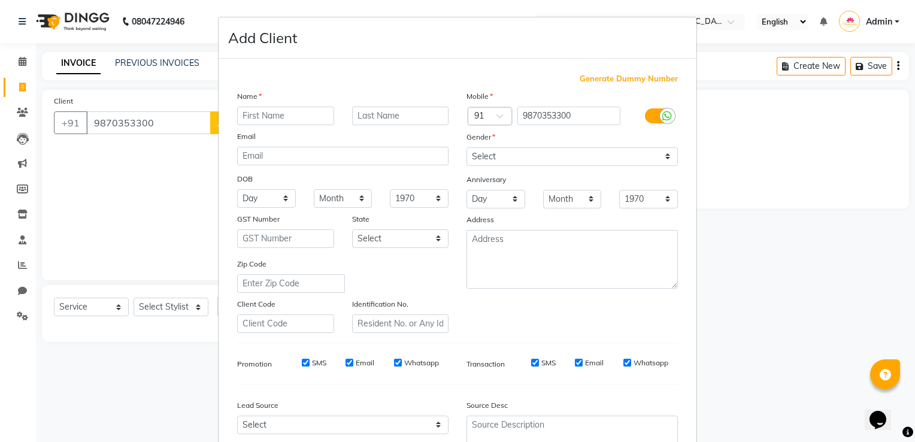
click at [263, 114] on input "text" at bounding box center [285, 116] width 97 height 19
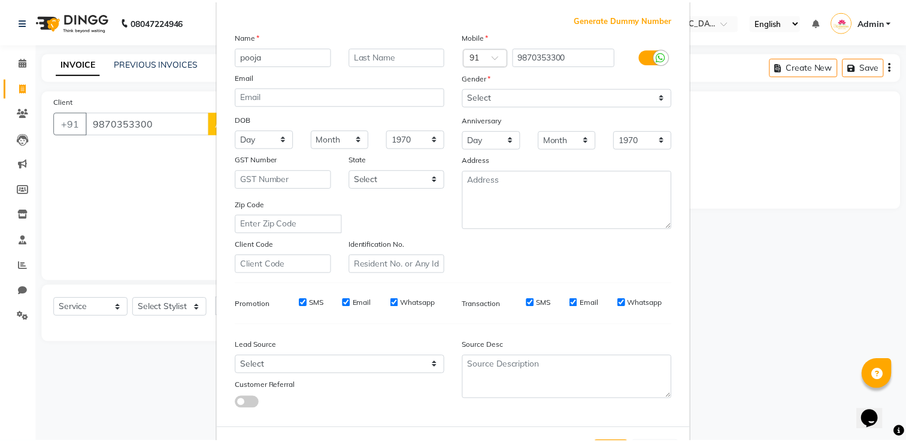
scroll to position [116, 0]
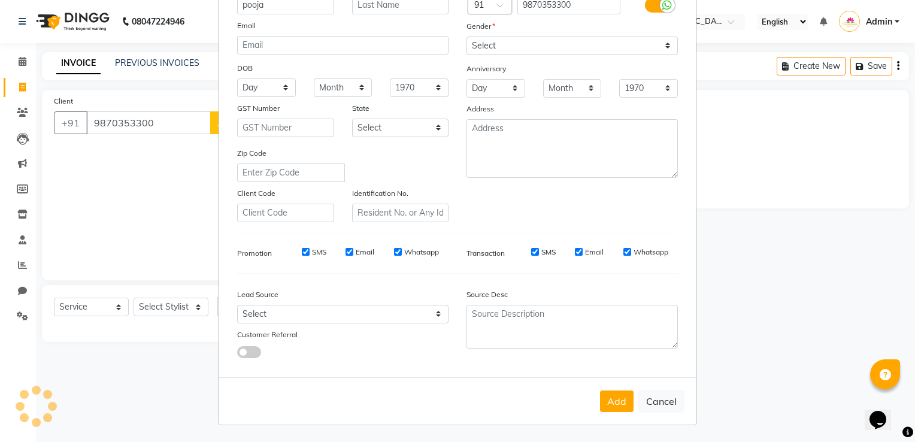
type input "pooja"
click at [577, 44] on select "Select [DEMOGRAPHIC_DATA] [DEMOGRAPHIC_DATA] Other Prefer Not To Say" at bounding box center [571, 46] width 211 height 19
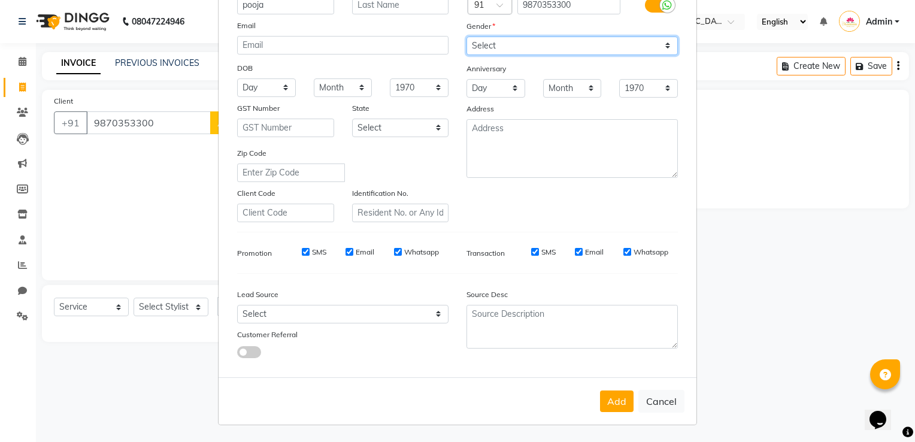
select select "[DEMOGRAPHIC_DATA]"
click at [466, 37] on select "Select [DEMOGRAPHIC_DATA] [DEMOGRAPHIC_DATA] Other Prefer Not To Say" at bounding box center [571, 46] width 211 height 19
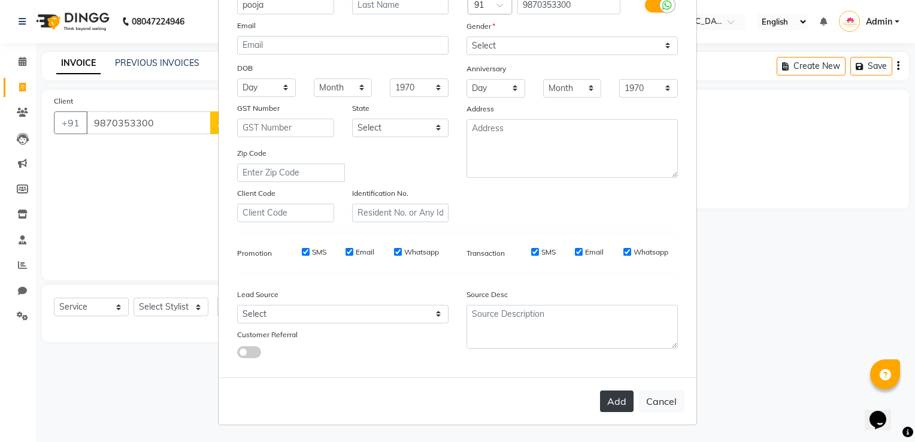
click at [605, 405] on button "Add" at bounding box center [617, 401] width 34 height 22
select select
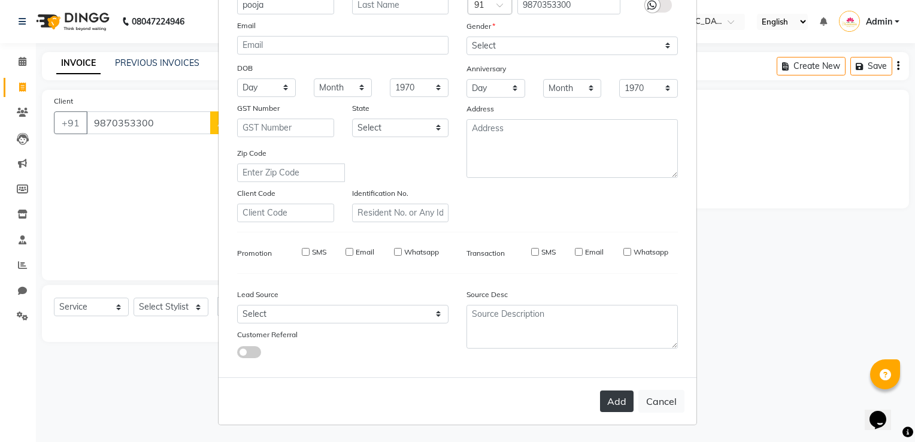
select select
checkbox input "false"
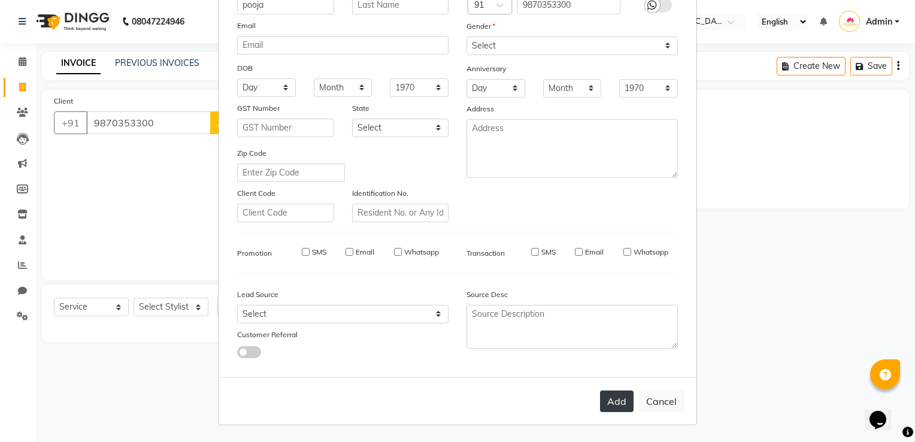
checkbox input "false"
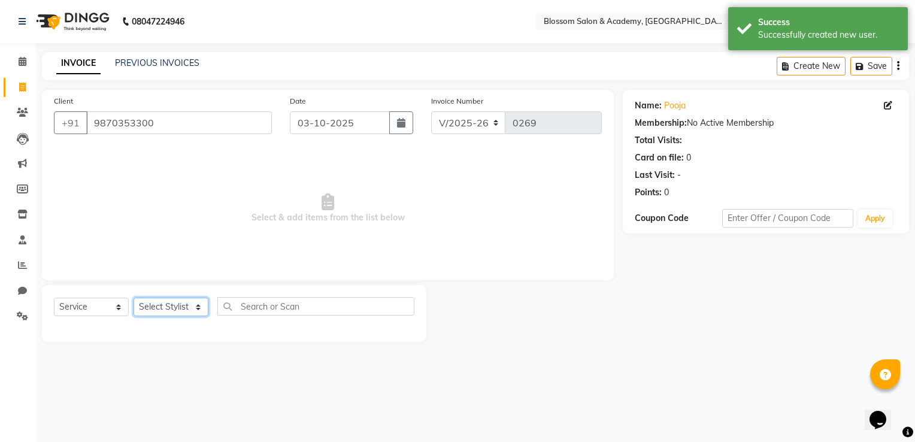
click at [160, 311] on select "Select Stylist [PERSON_NAME] [PERSON_NAME] [PERSON_NAME] [PERSON_NAME] BARBHIYA…" at bounding box center [171, 307] width 75 height 19
select select "89747"
click at [134, 298] on select "Select Stylist [PERSON_NAME] [PERSON_NAME] [PERSON_NAME] [PERSON_NAME] BARBHIYA…" at bounding box center [171, 307] width 75 height 19
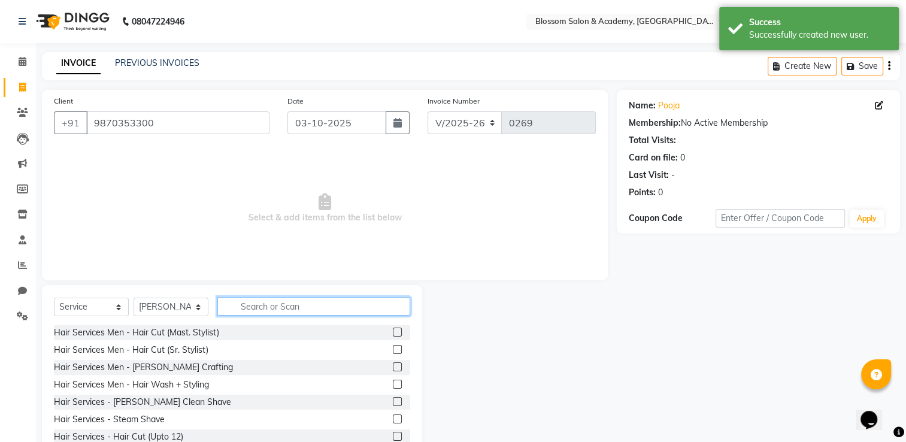
click at [253, 308] on input "text" at bounding box center [313, 306] width 193 height 19
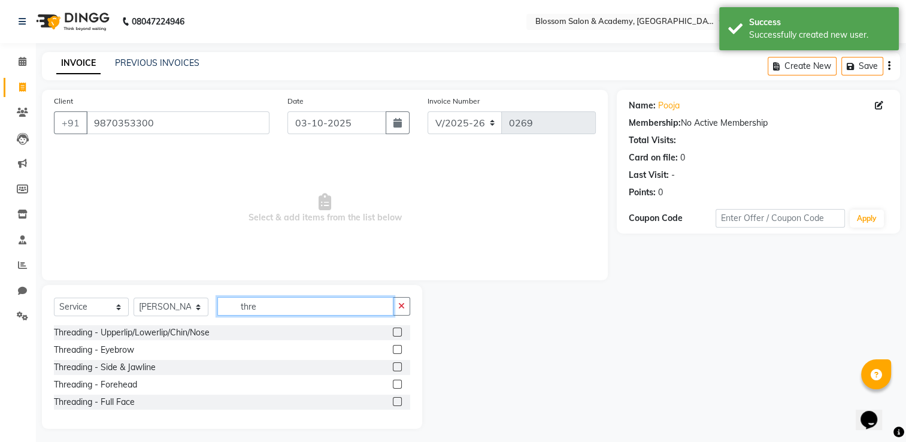
type input "thre"
click at [399, 365] on label at bounding box center [397, 366] width 9 height 9
click at [399, 365] on input "checkbox" at bounding box center [397, 367] width 8 height 8
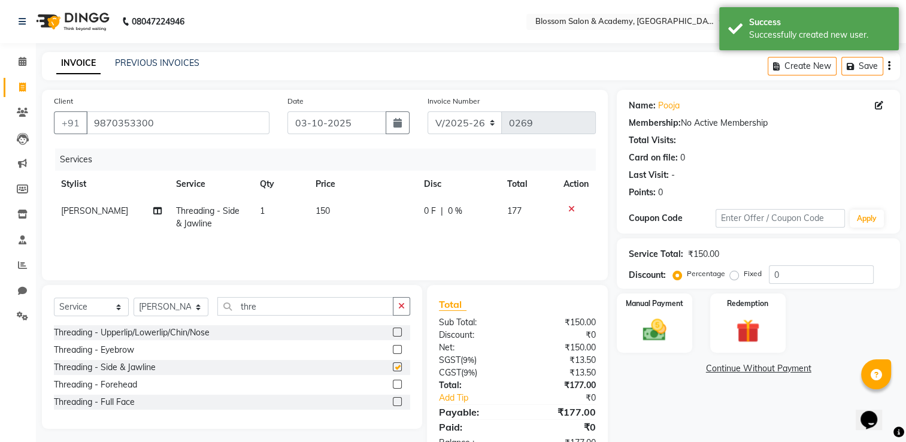
checkbox input "false"
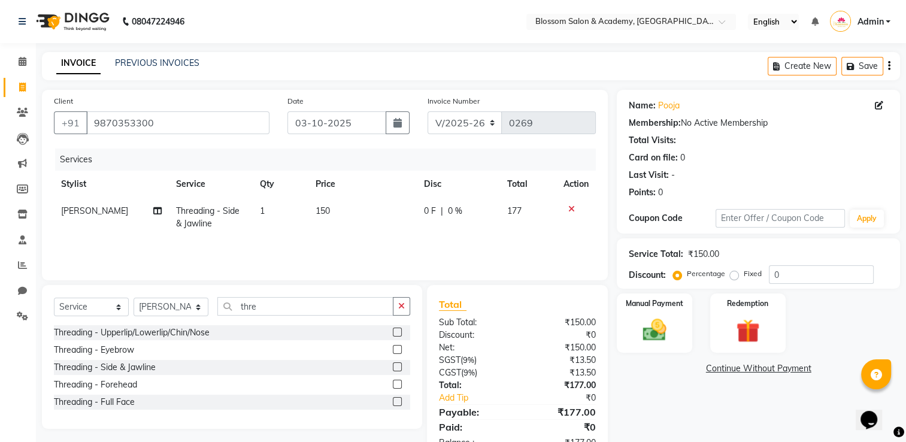
click at [889, 66] on icon "button" at bounding box center [889, 66] width 2 height 1
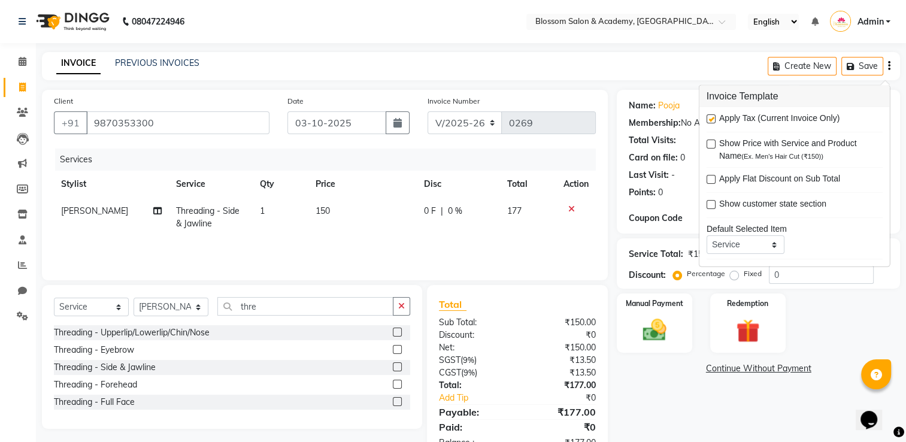
click at [709, 119] on label at bounding box center [711, 118] width 9 height 9
click at [709, 119] on input "checkbox" at bounding box center [711, 120] width 8 height 8
checkbox input "false"
click at [657, 323] on img at bounding box center [655, 330] width 40 height 28
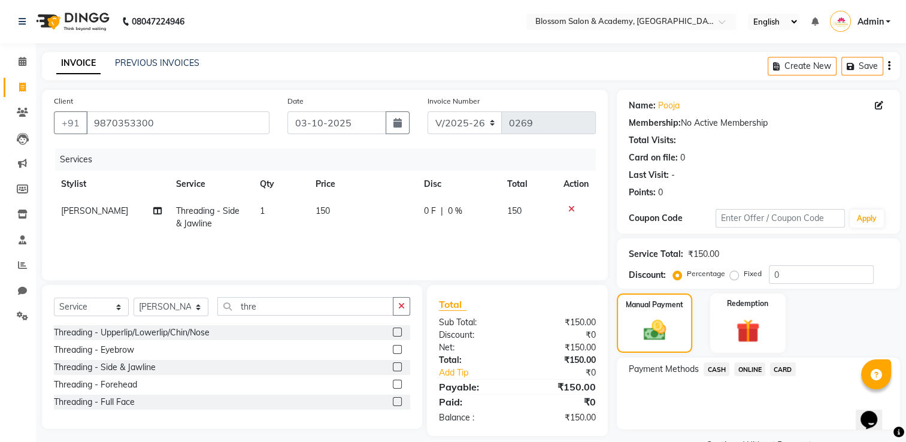
click at [715, 368] on span "CASH" at bounding box center [717, 369] width 26 height 14
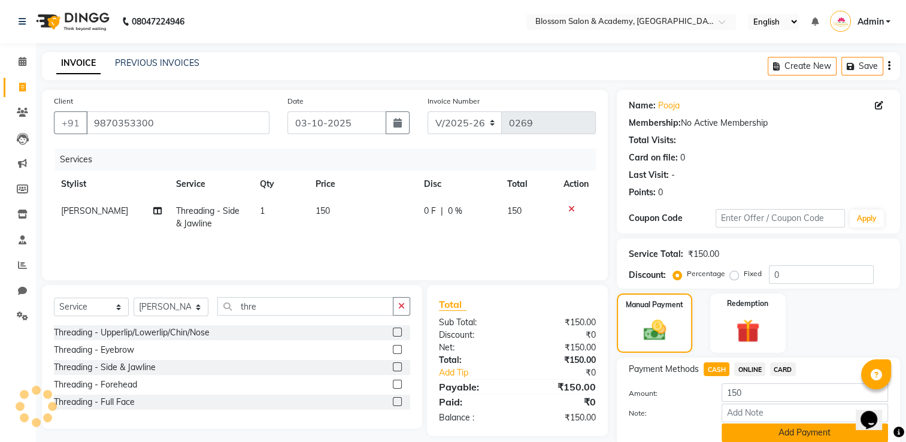
click at [756, 432] on button "Add Payment" at bounding box center [805, 432] width 166 height 19
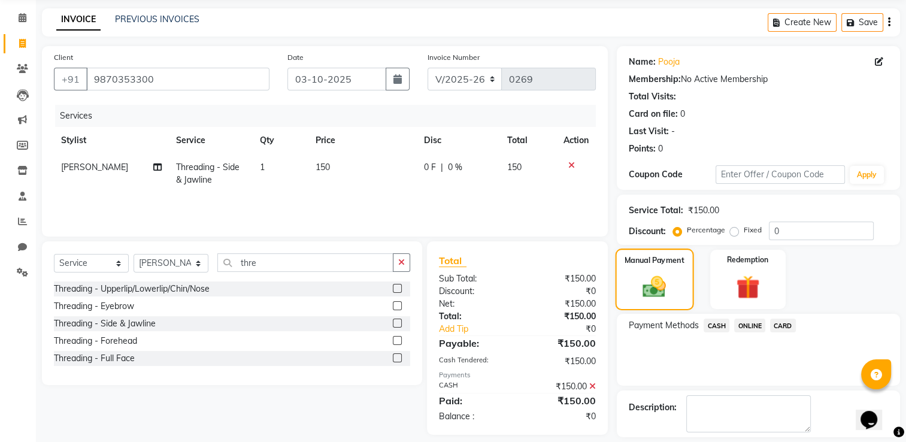
scroll to position [96, 0]
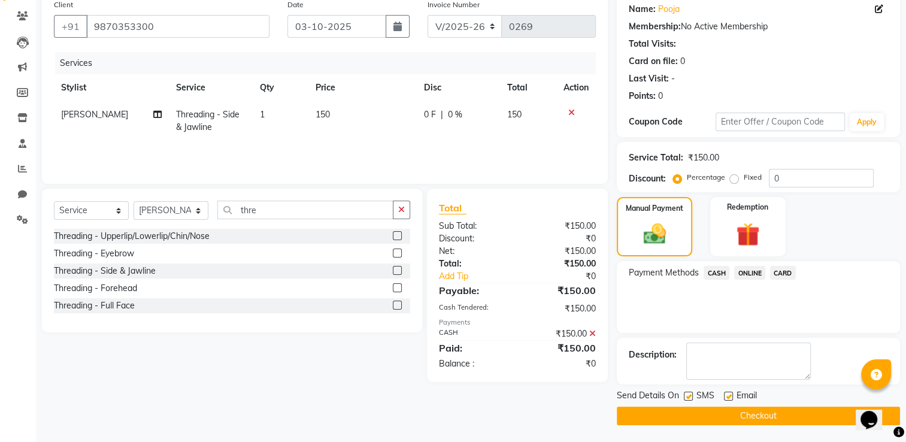
click at [690, 396] on label at bounding box center [688, 396] width 9 height 9
click at [690, 396] on input "checkbox" at bounding box center [688, 397] width 8 height 8
checkbox input "false"
click at [726, 395] on label at bounding box center [728, 396] width 9 height 9
click at [726, 395] on input "checkbox" at bounding box center [728, 397] width 8 height 8
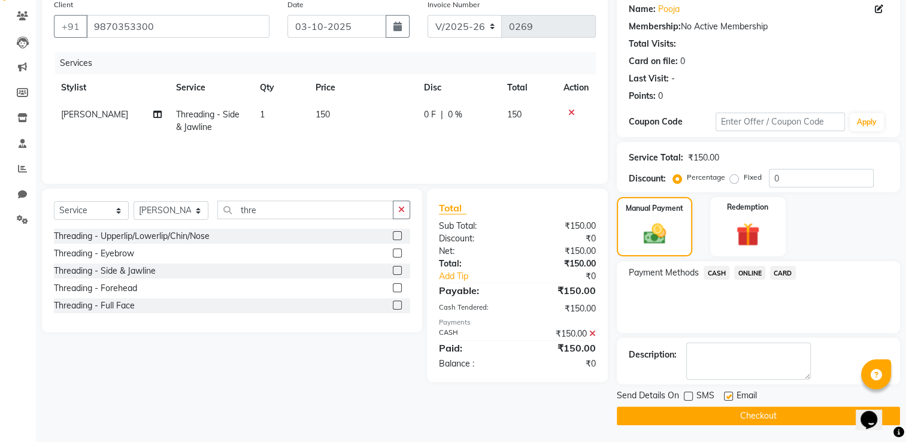
checkbox input "false"
click at [731, 411] on button "Checkout" at bounding box center [758, 416] width 283 height 19
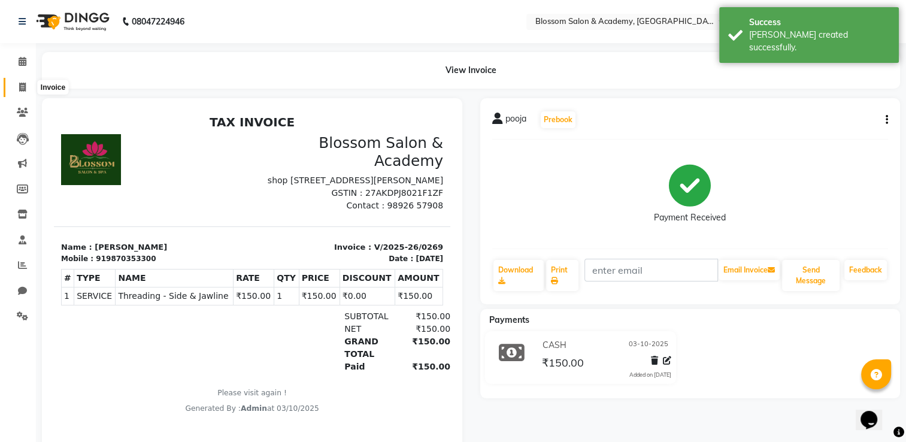
click at [25, 88] on icon at bounding box center [22, 87] width 7 height 9
select select "8887"
select select "service"
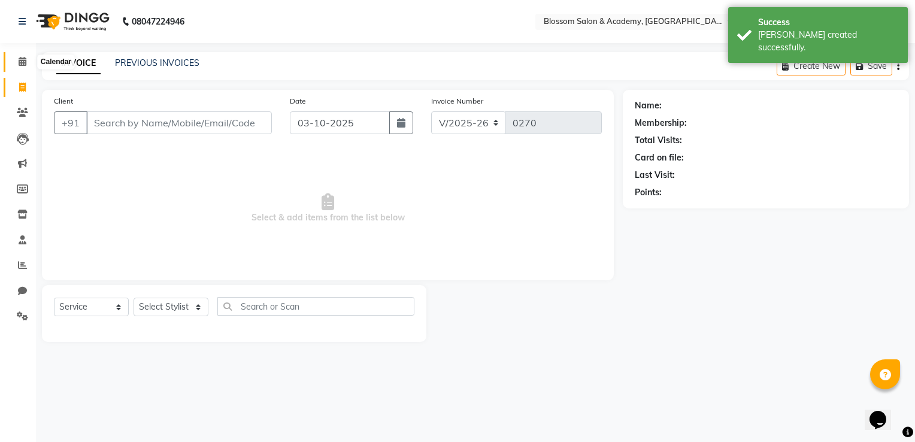
click at [19, 66] on icon at bounding box center [23, 61] width 8 height 9
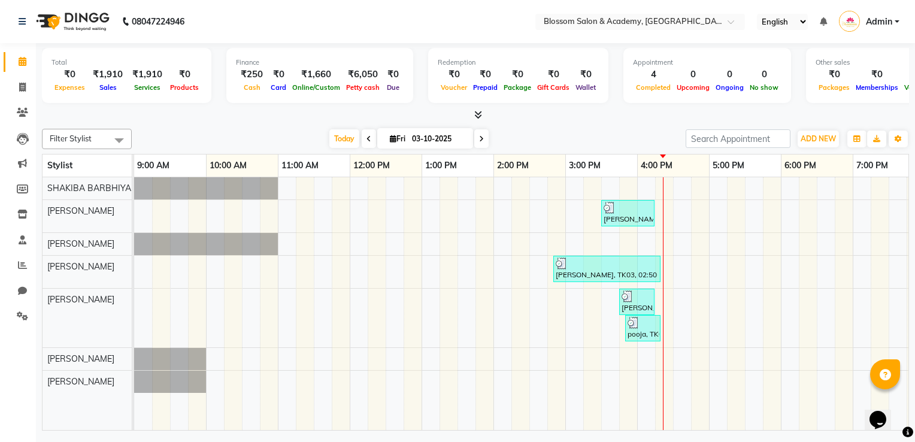
click at [371, 272] on div "[PERSON_NAME] Cl, TK01, 03:30 PM-04:15 PM, Hair Services - Wash & Blast Dry (an…" at bounding box center [637, 303] width 1006 height 253
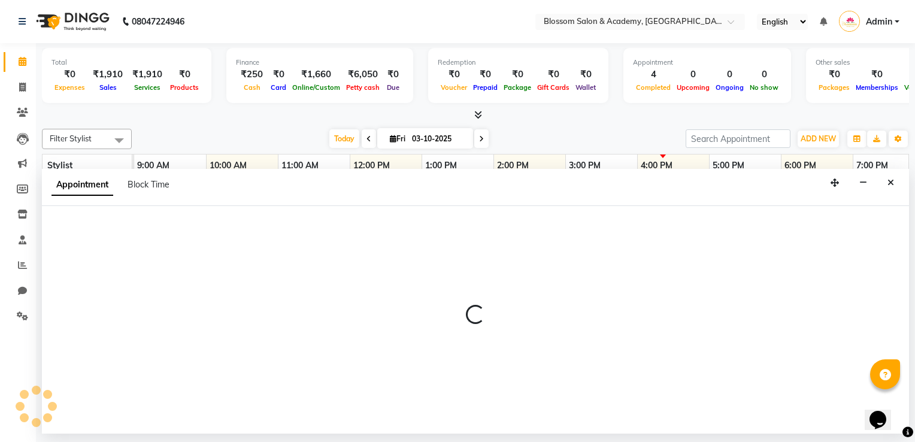
select select "89746"
select select "735"
select select "tentative"
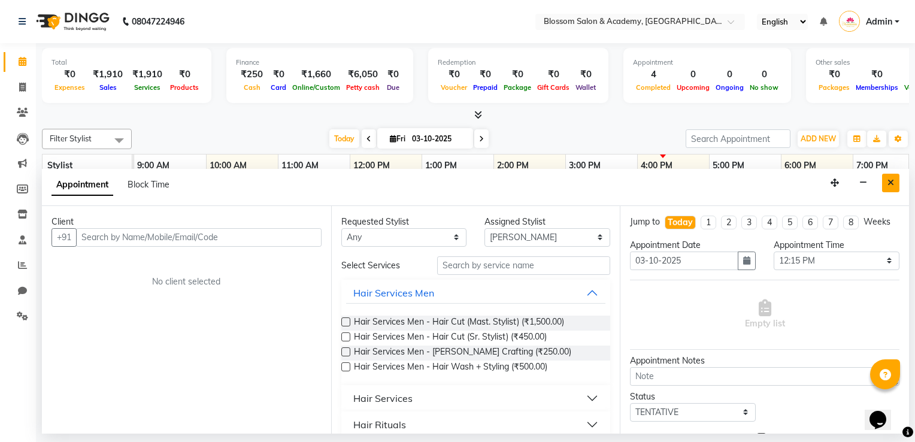
click at [893, 178] on icon "Close" at bounding box center [890, 182] width 7 height 8
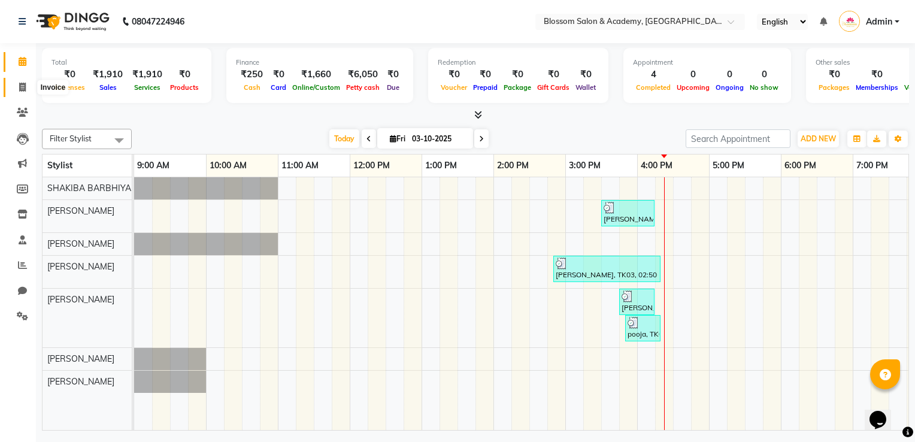
click at [21, 84] on icon at bounding box center [22, 87] width 7 height 9
select select "service"
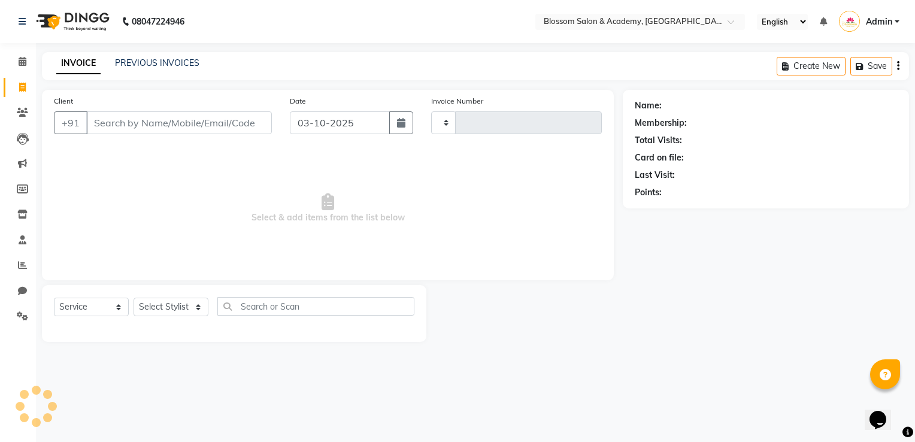
type input "0270"
select select "8887"
click at [192, 180] on span "Select & add items from the list below" at bounding box center [328, 209] width 548 height 120
click at [144, 59] on link "PREVIOUS INVOICES" at bounding box center [157, 62] width 84 height 11
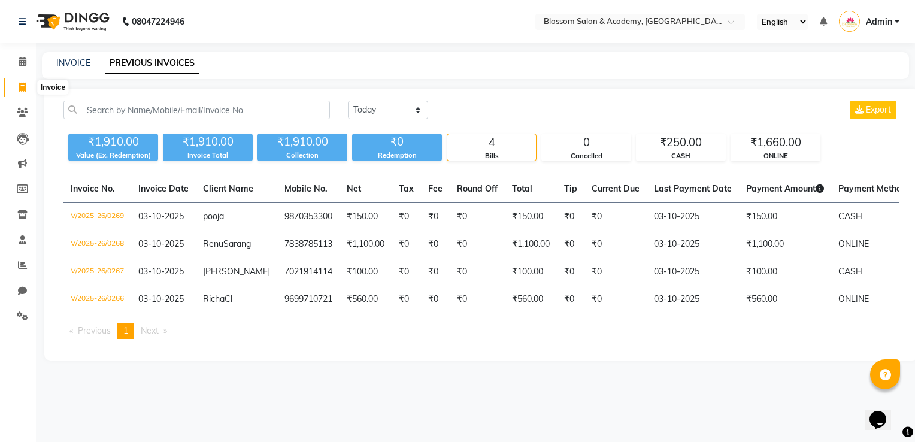
click at [20, 84] on icon at bounding box center [22, 87] width 7 height 9
select select "8887"
select select "service"
